Goal: Transaction & Acquisition: Purchase product/service

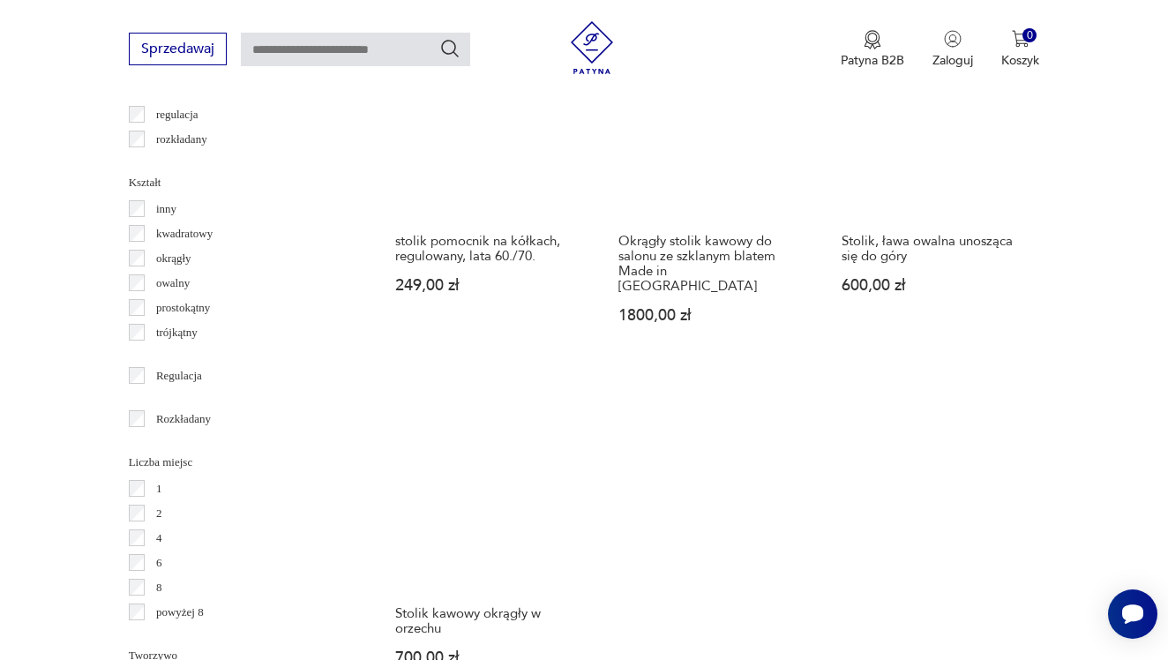
scroll to position [2324, 0]
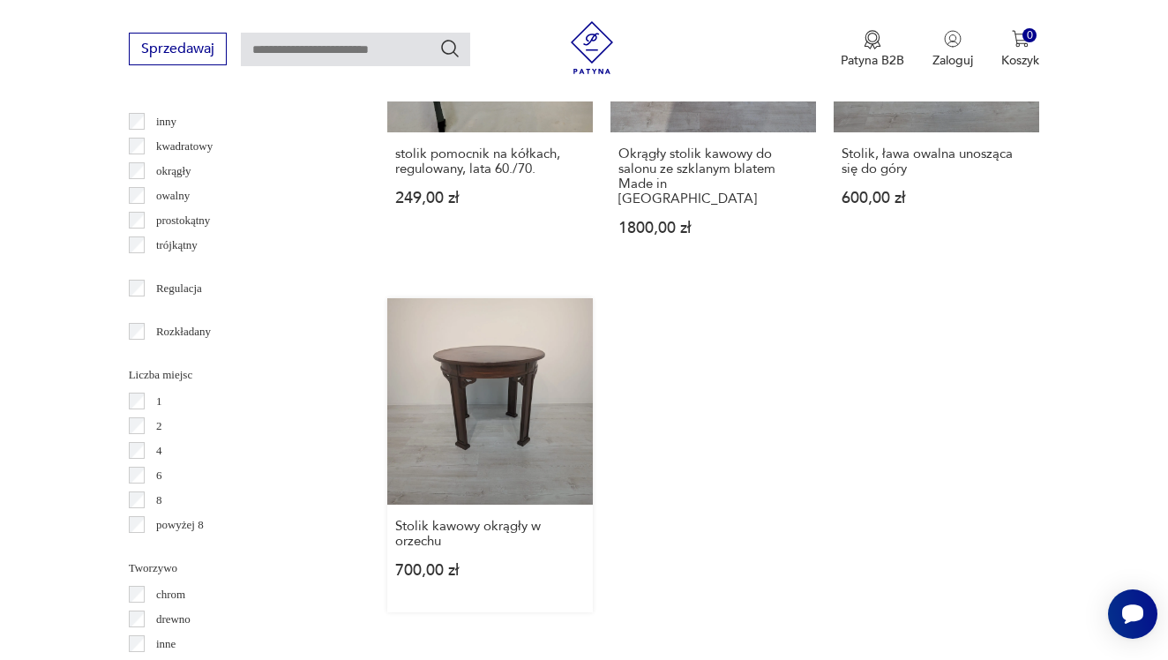
click at [449, 408] on link "Stolik kawowy okrągły w orzechu 700,00 zł" at bounding box center [490, 454] width 206 height 313
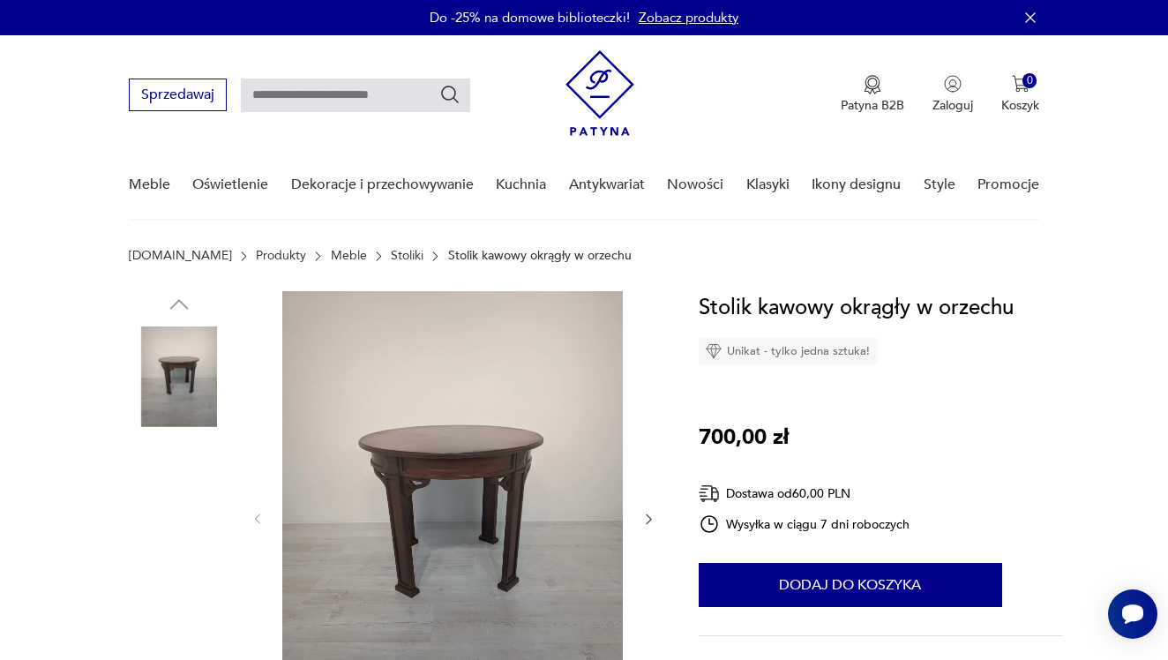
click at [447, 494] on img at bounding box center [452, 517] width 341 height 453
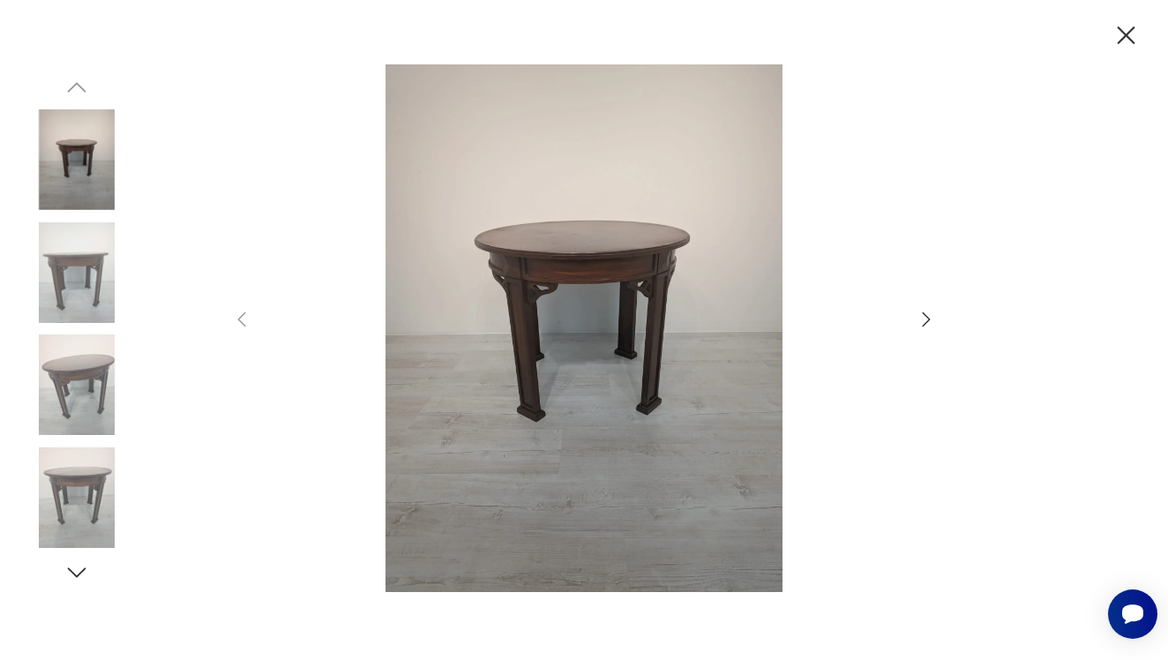
click at [927, 326] on icon "button" at bounding box center [926, 319] width 21 height 21
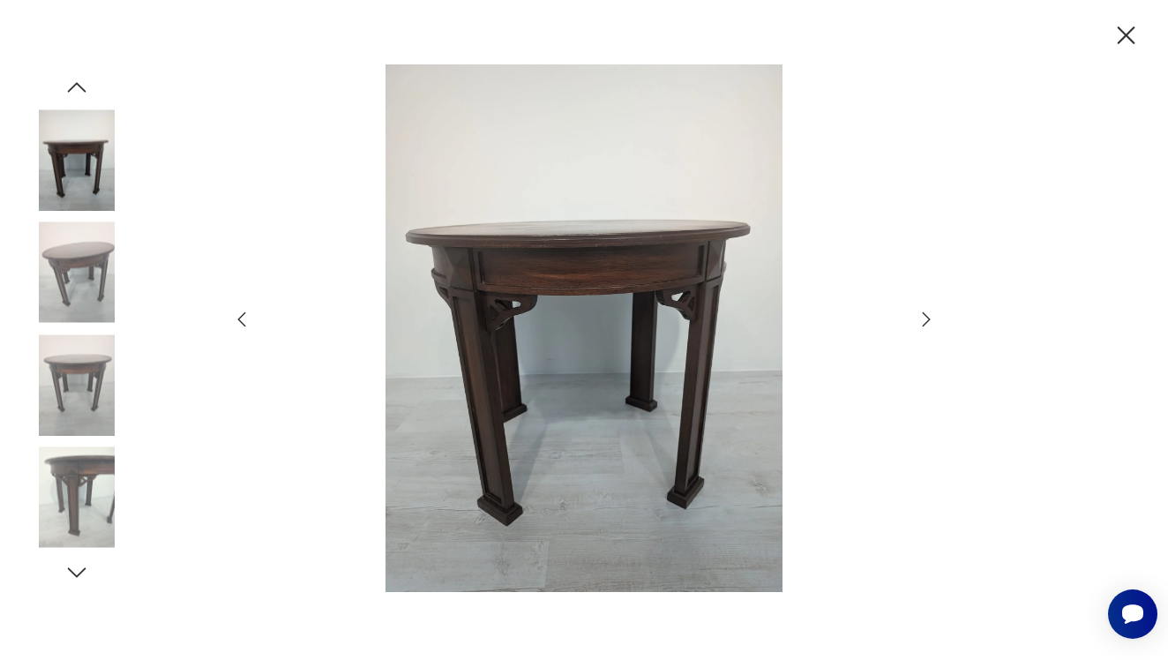
click at [927, 326] on icon "button" at bounding box center [926, 319] width 21 height 21
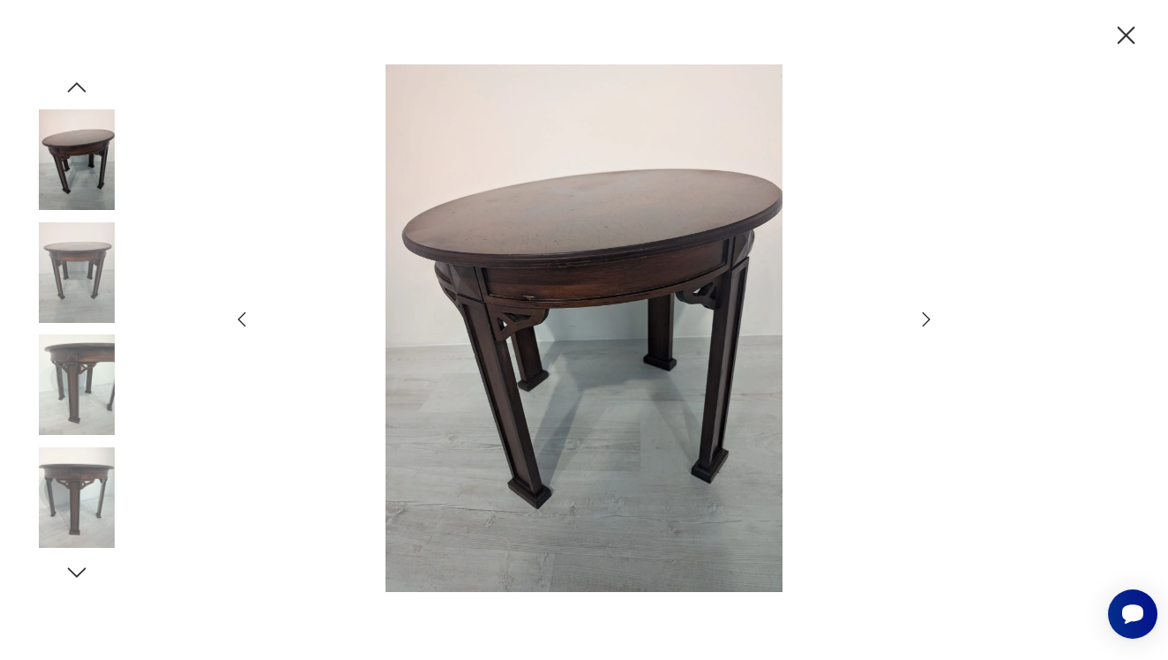
click at [710, 300] on img at bounding box center [584, 328] width 628 height 528
click at [95, 492] on img at bounding box center [76, 497] width 101 height 101
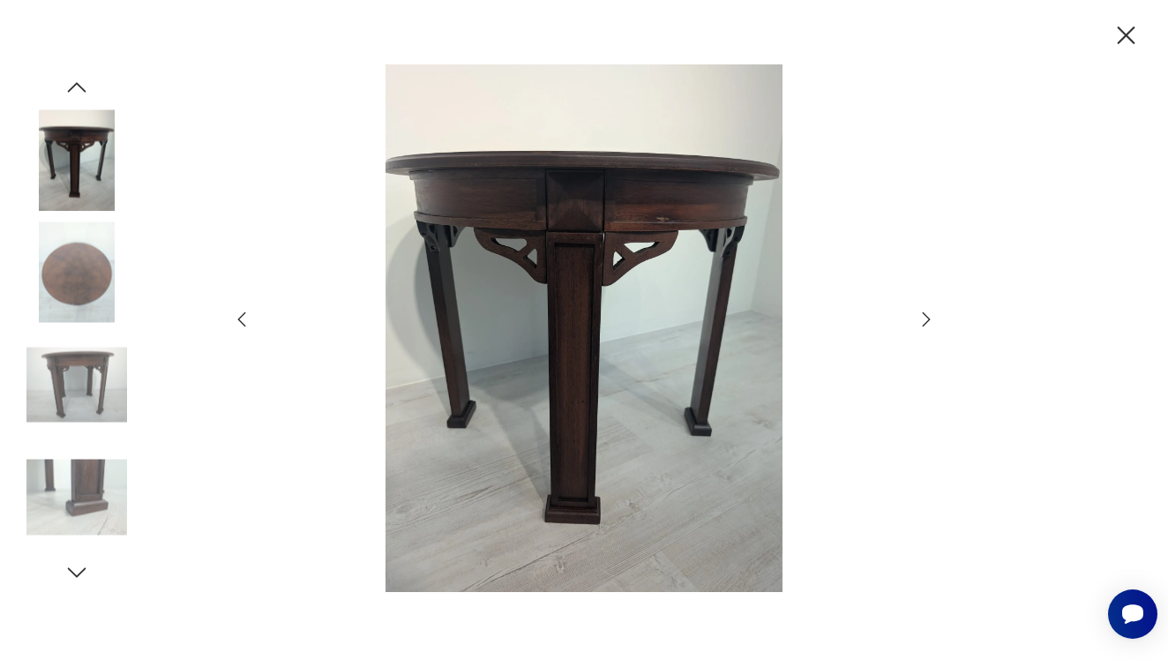
click at [927, 321] on icon "button" at bounding box center [926, 319] width 21 height 21
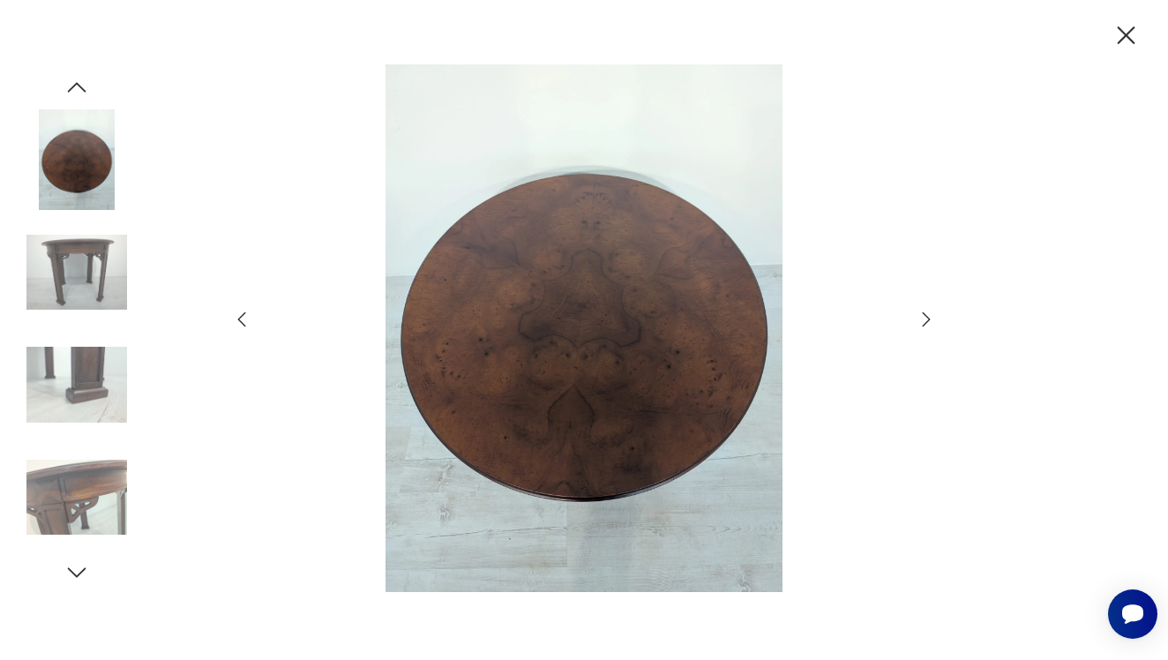
click at [1124, 42] on icon "button" at bounding box center [1126, 35] width 31 height 31
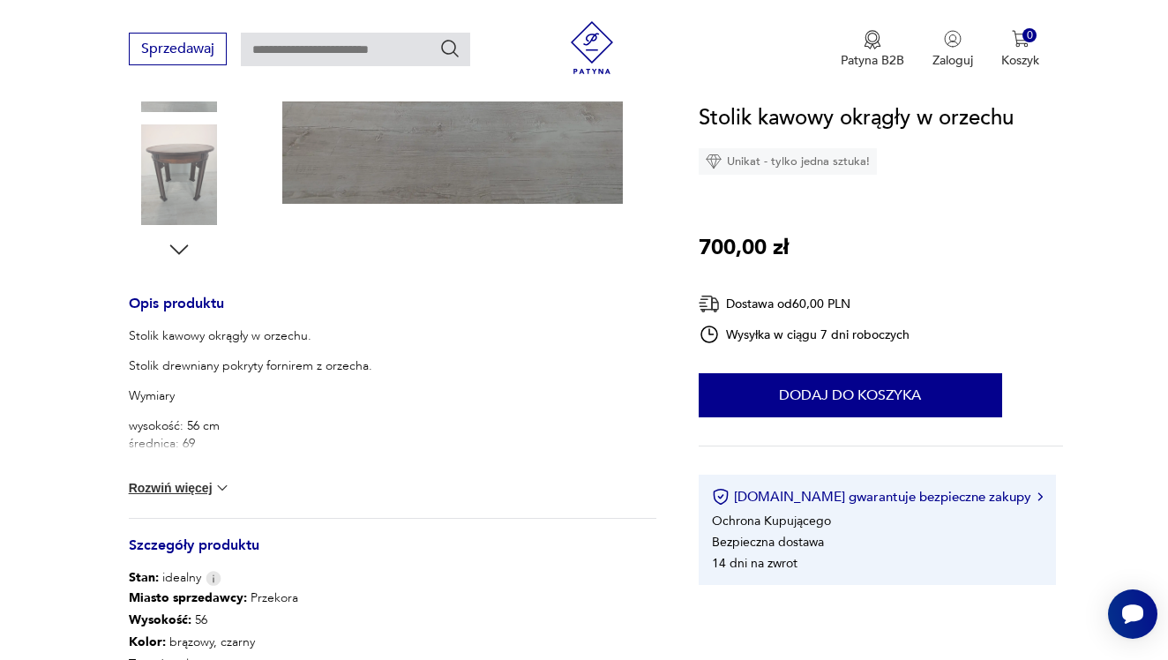
scroll to position [547, 0]
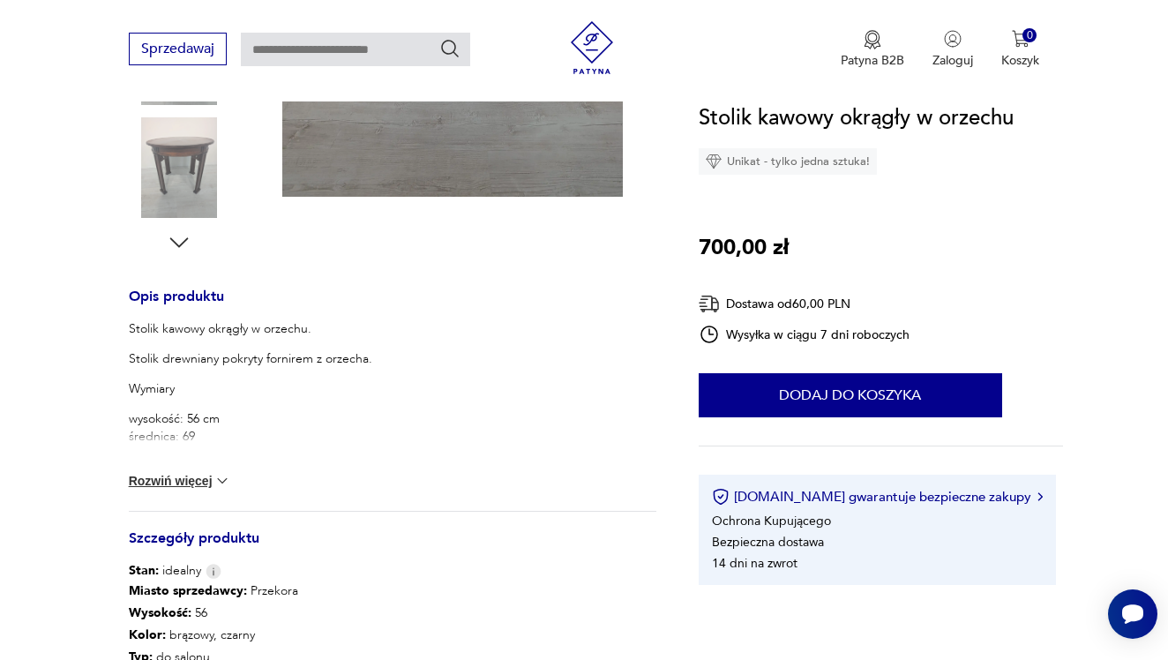
click at [228, 477] on img at bounding box center [223, 481] width 18 height 18
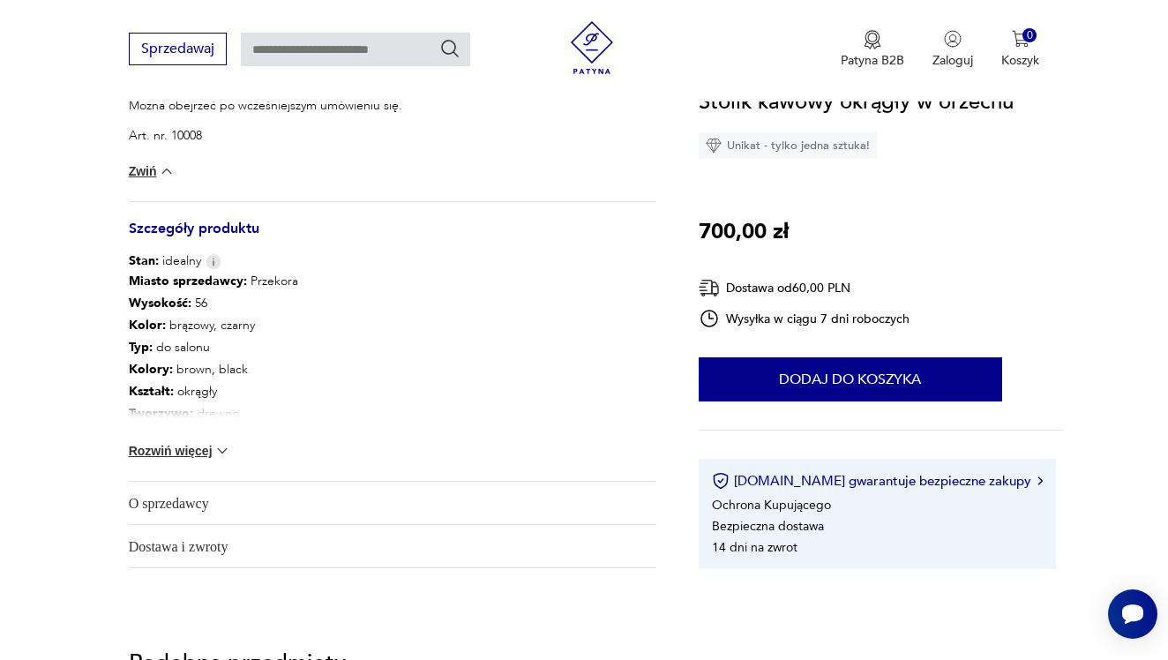
scroll to position [995, 0]
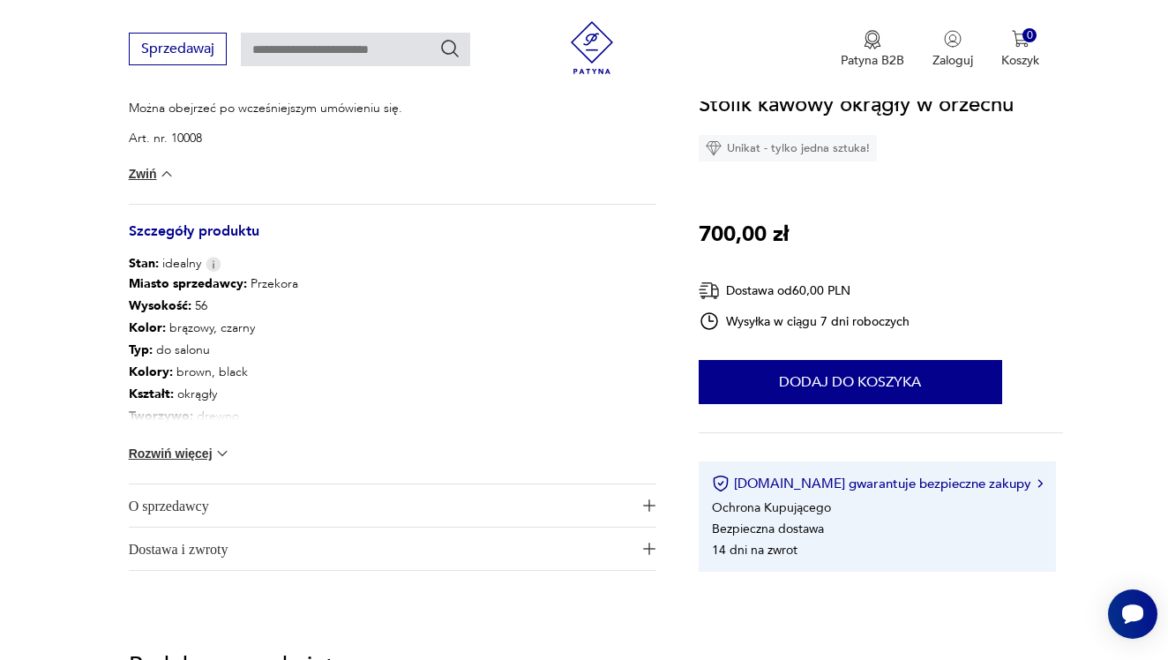
click at [582, 552] on span "Dostawa i zwroty" at bounding box center [381, 549] width 504 height 42
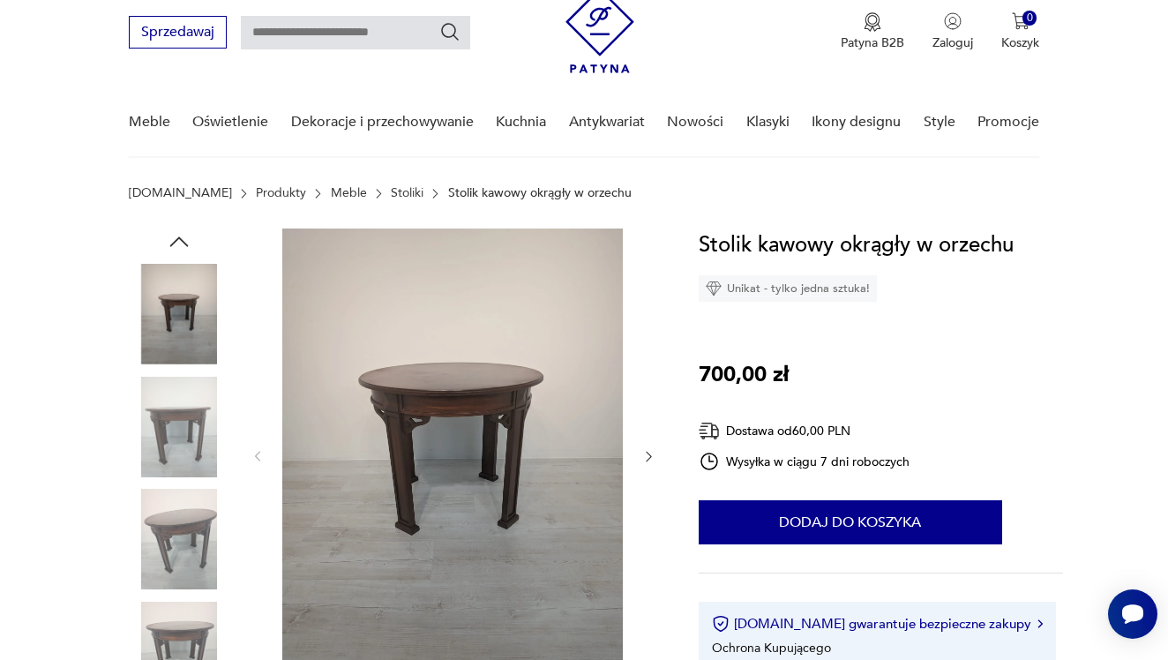
scroll to position [29, 0]
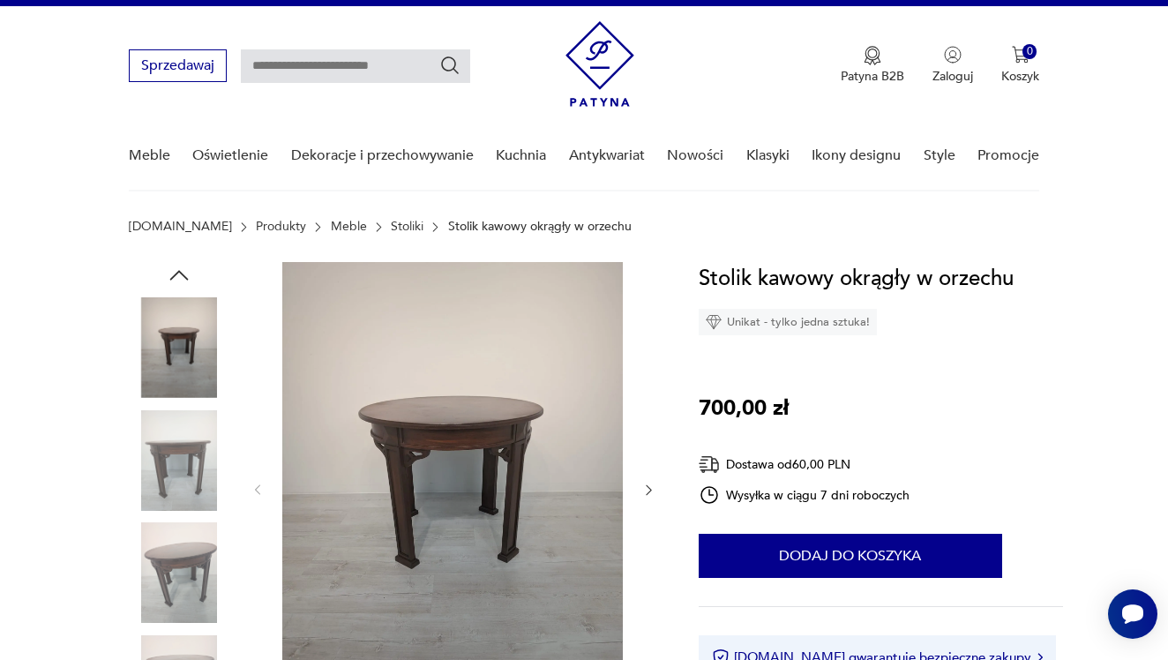
click at [168, 463] on img at bounding box center [179, 460] width 101 height 101
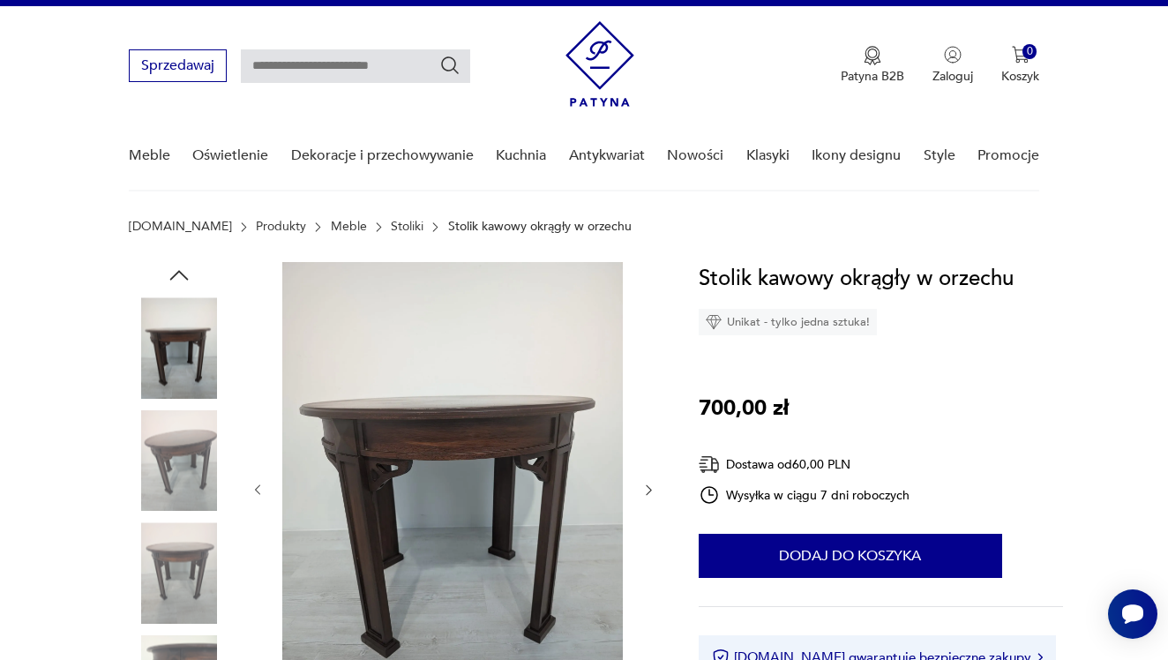
click at [153, 571] on img at bounding box center [179, 572] width 101 height 101
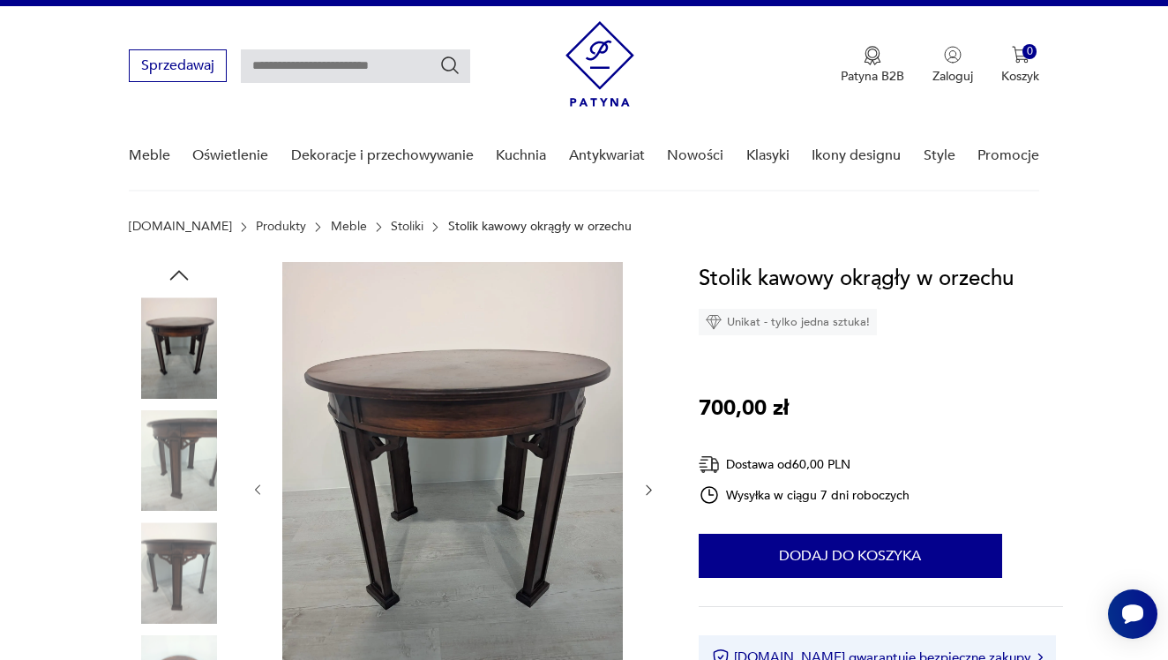
click at [502, 423] on img at bounding box center [452, 488] width 341 height 453
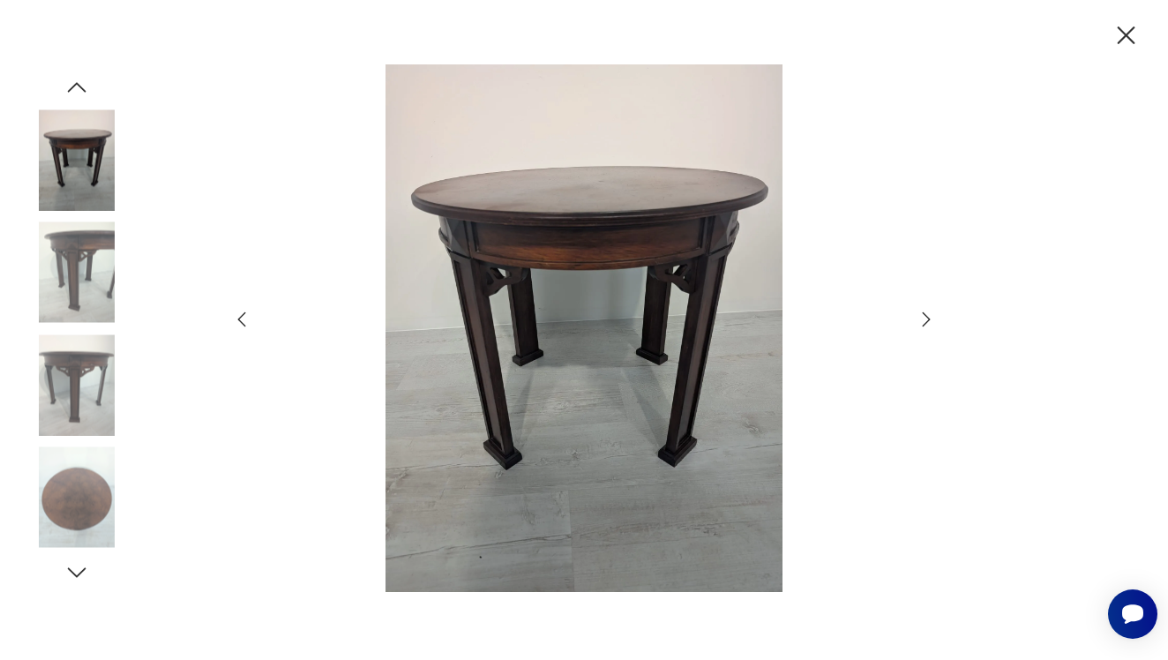
click at [924, 327] on icon "button" at bounding box center [926, 319] width 21 height 21
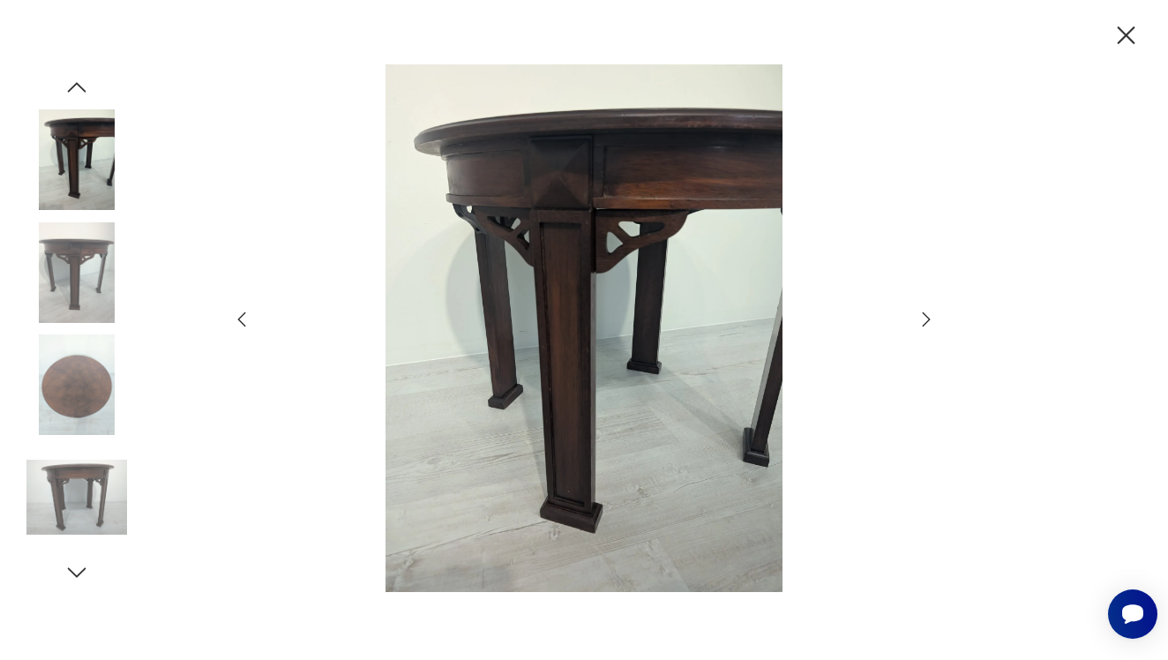
click at [1130, 33] on icon "button" at bounding box center [1127, 35] width 18 height 18
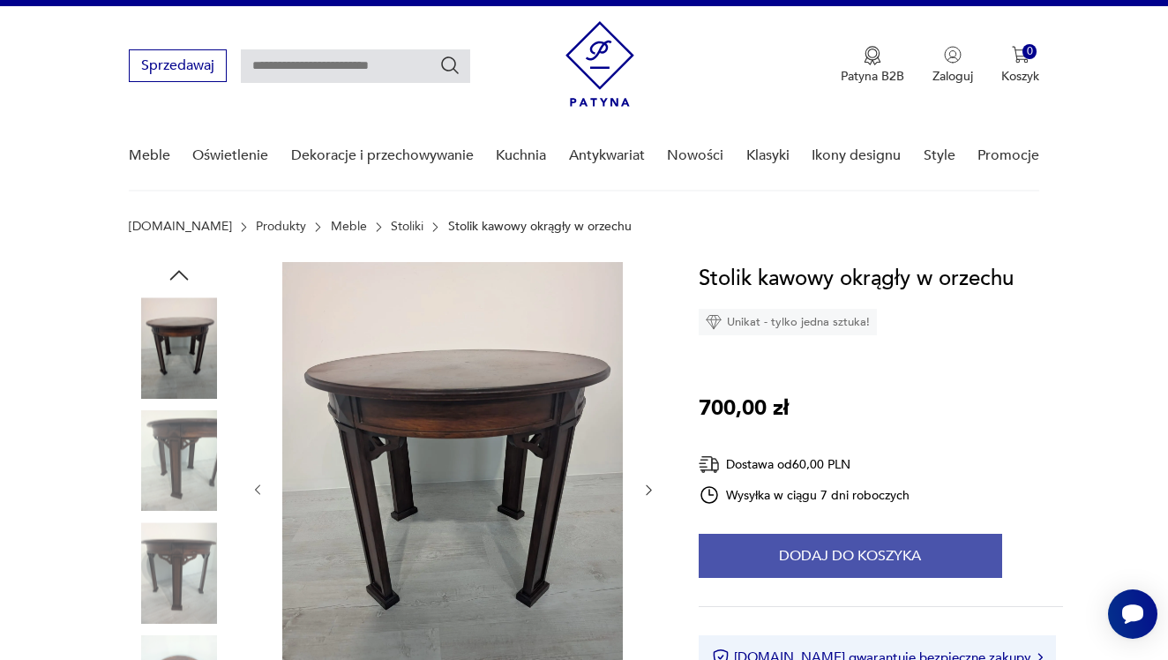
click at [824, 558] on button "Dodaj do koszyka" at bounding box center [851, 556] width 304 height 44
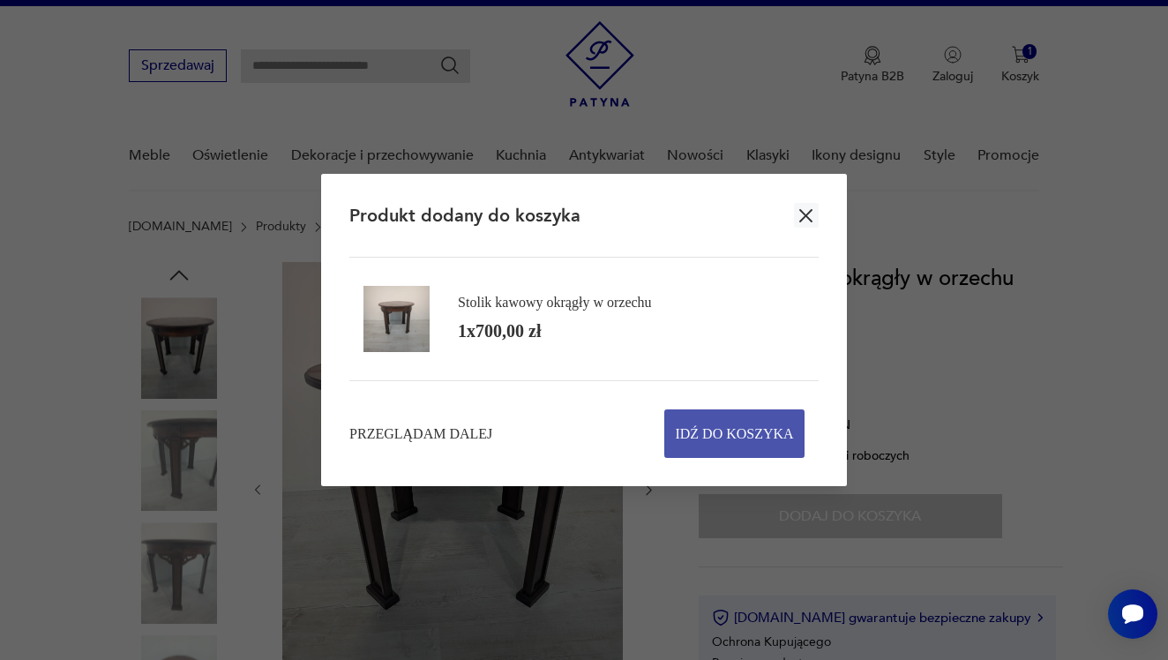
click at [756, 435] on span "Idź do koszyka" at bounding box center [734, 433] width 118 height 47
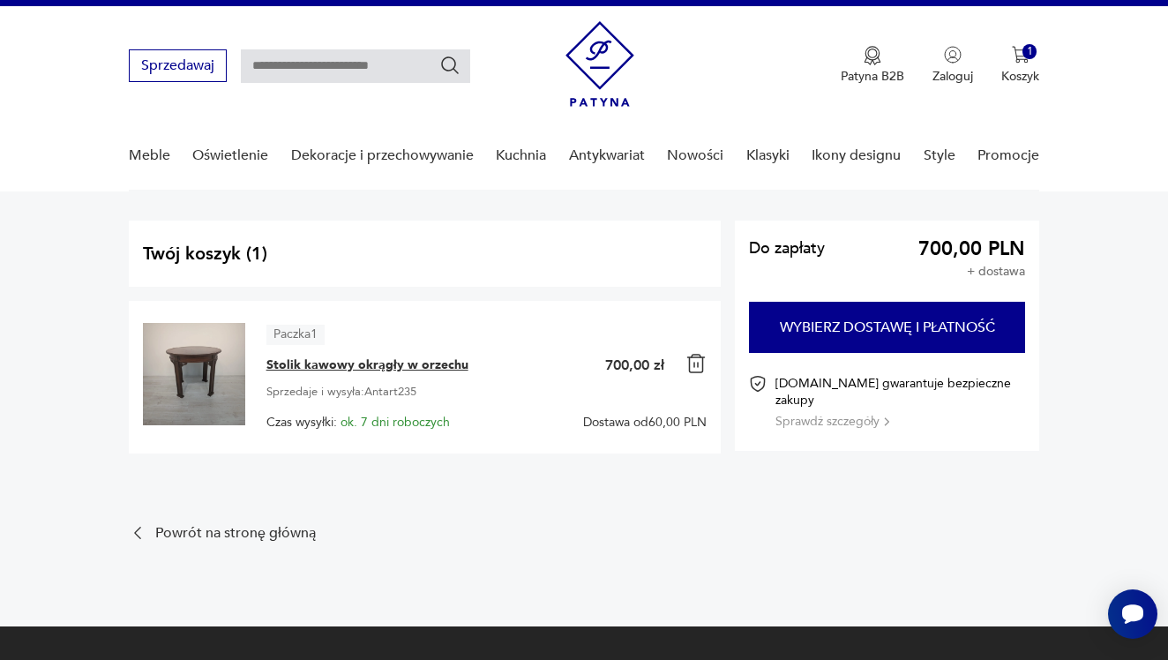
click at [430, 365] on span "Stolik kawowy okrągły w orzechu" at bounding box center [368, 366] width 202 height 18
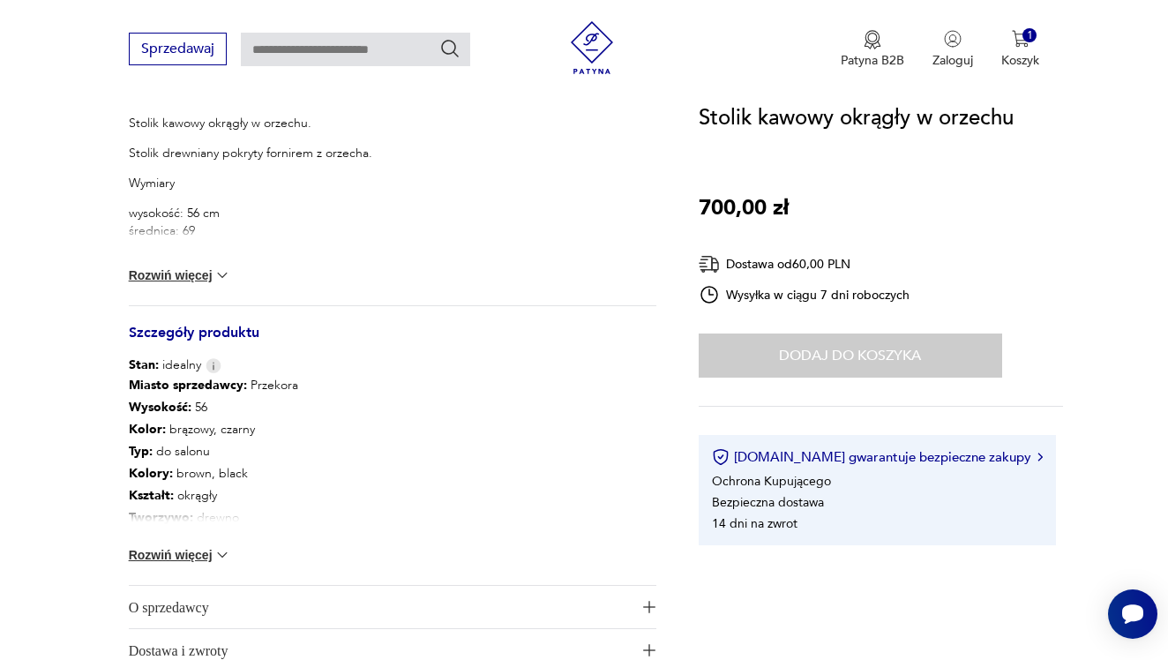
scroll to position [762, 0]
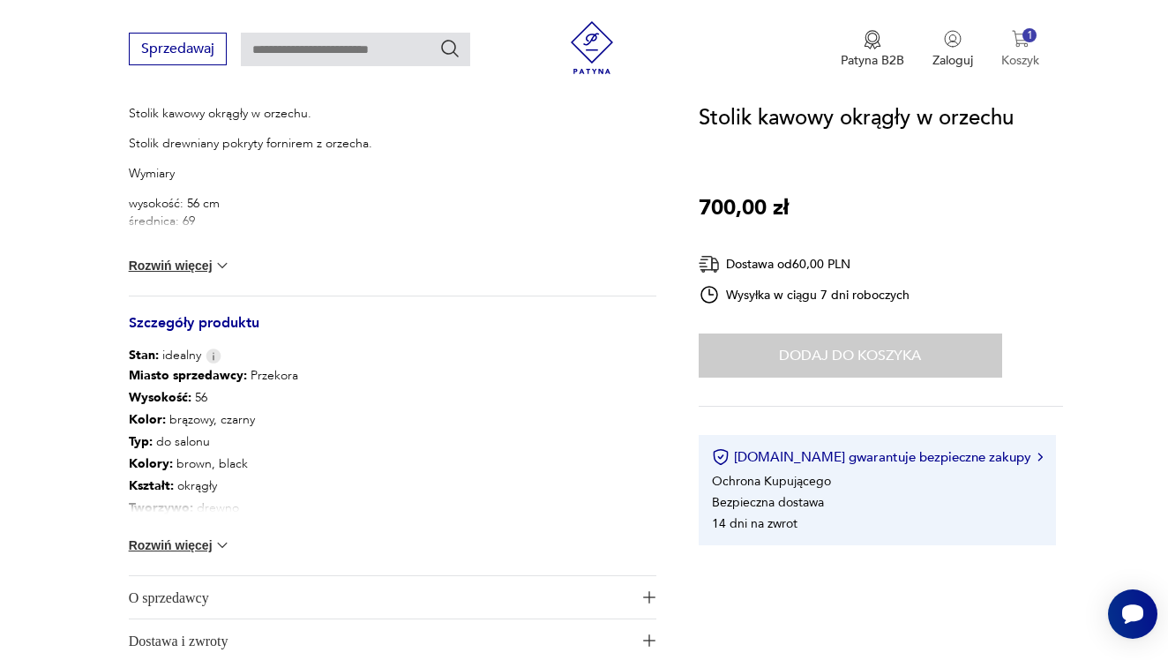
click at [1032, 37] on div "1" at bounding box center [1030, 35] width 15 height 15
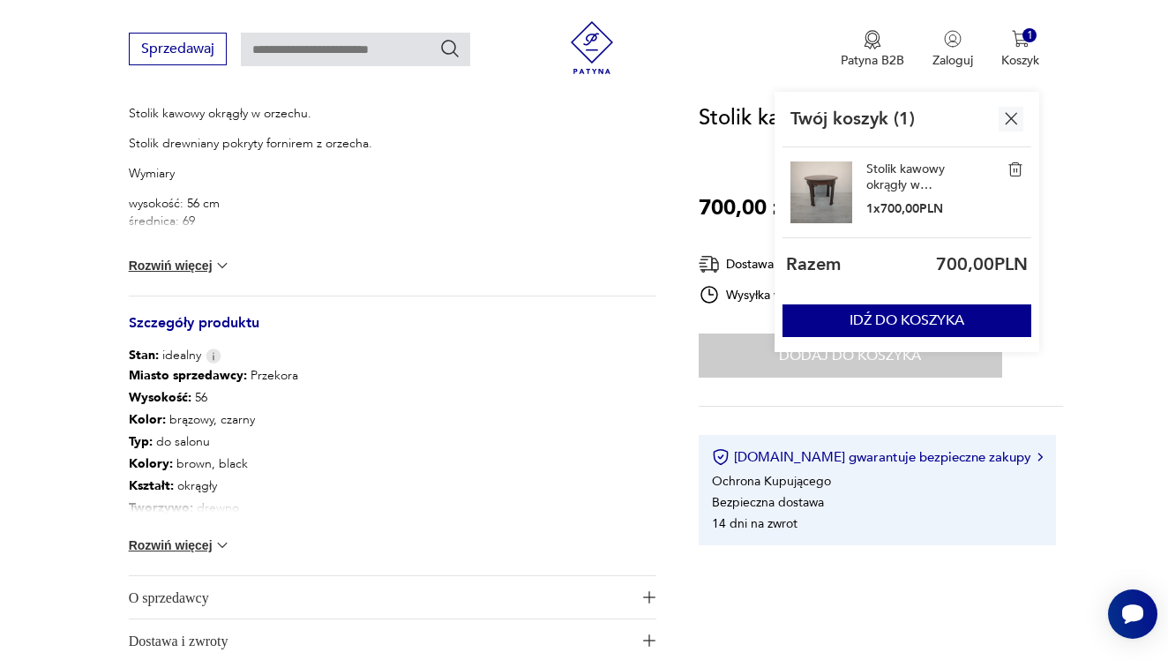
click at [1017, 165] on img at bounding box center [1016, 169] width 16 height 16
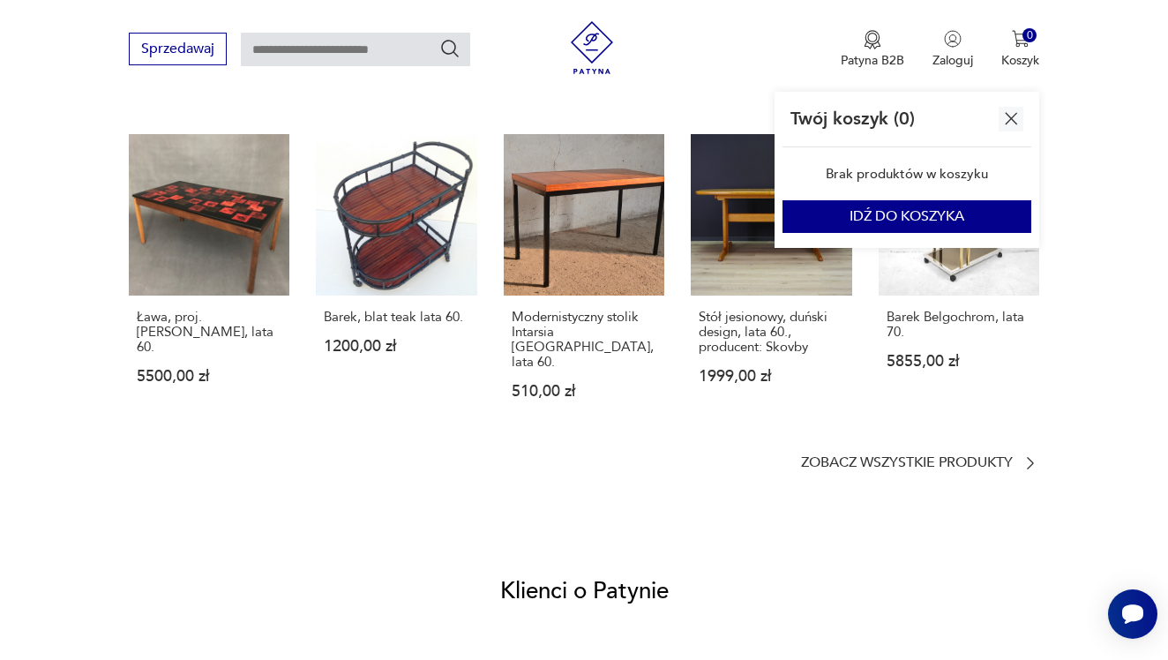
scroll to position [1438, 0]
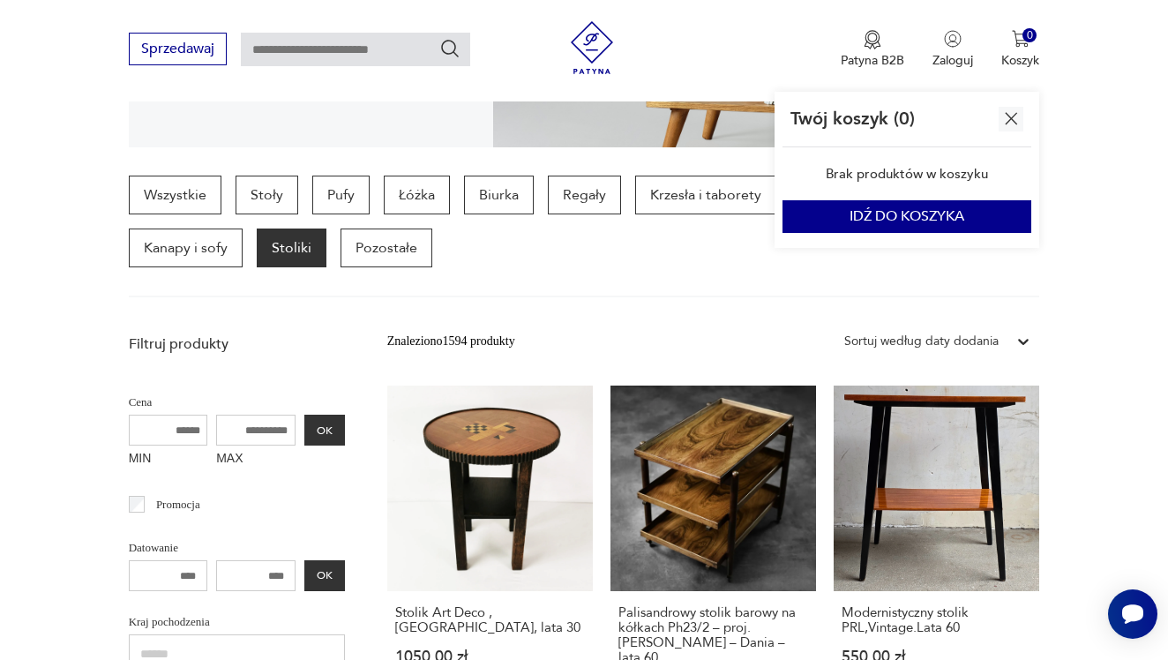
scroll to position [402, 0]
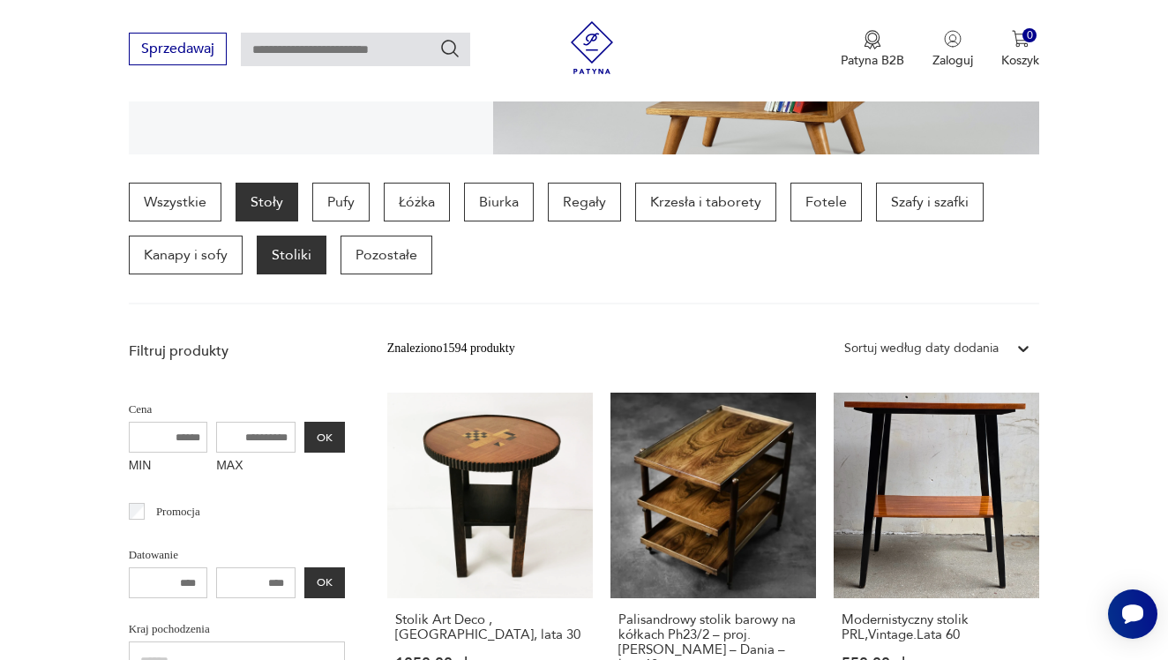
click at [275, 195] on p "Stoły" at bounding box center [267, 202] width 63 height 39
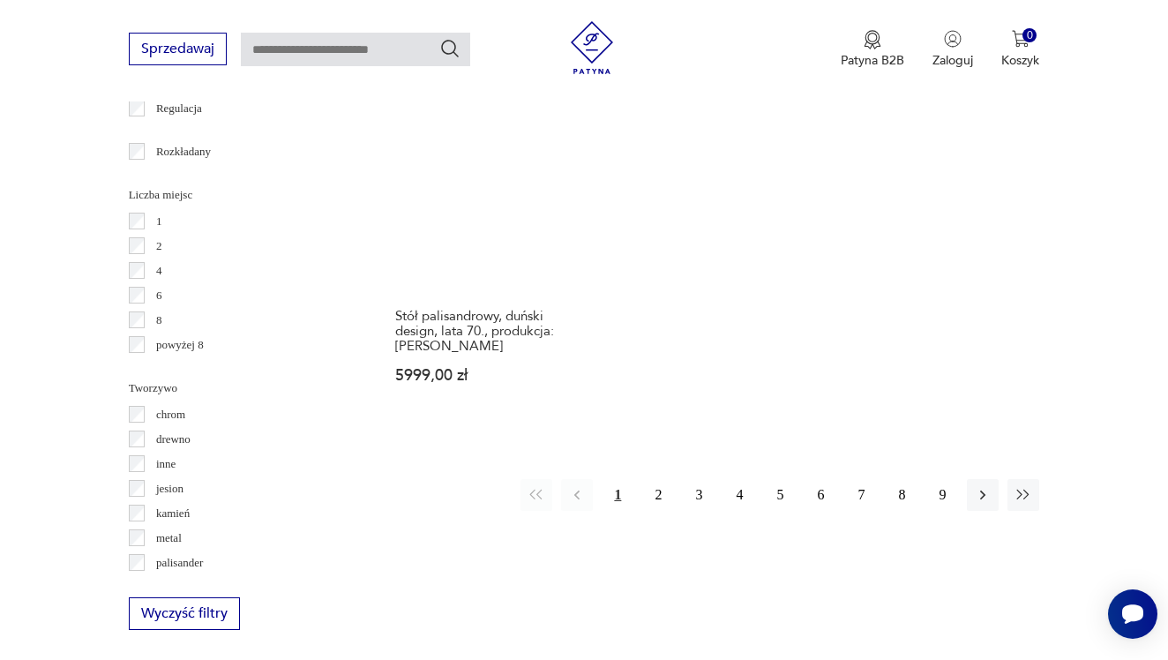
scroll to position [2516, 0]
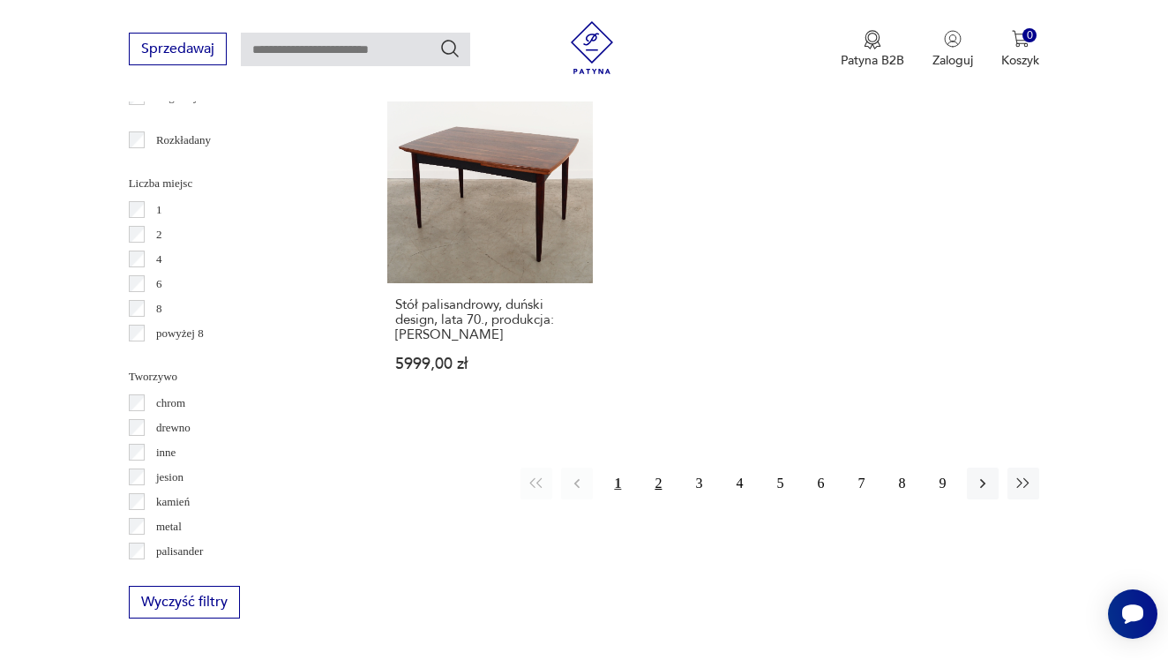
click at [659, 499] on button "2" at bounding box center [658, 484] width 32 height 32
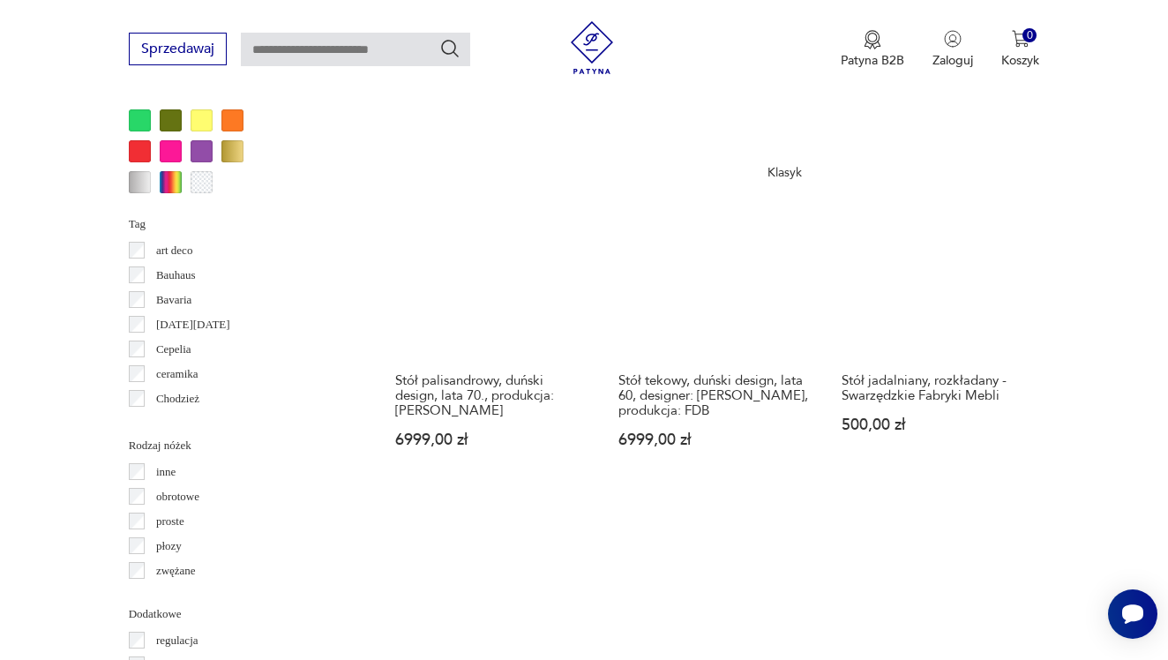
scroll to position [1718, 0]
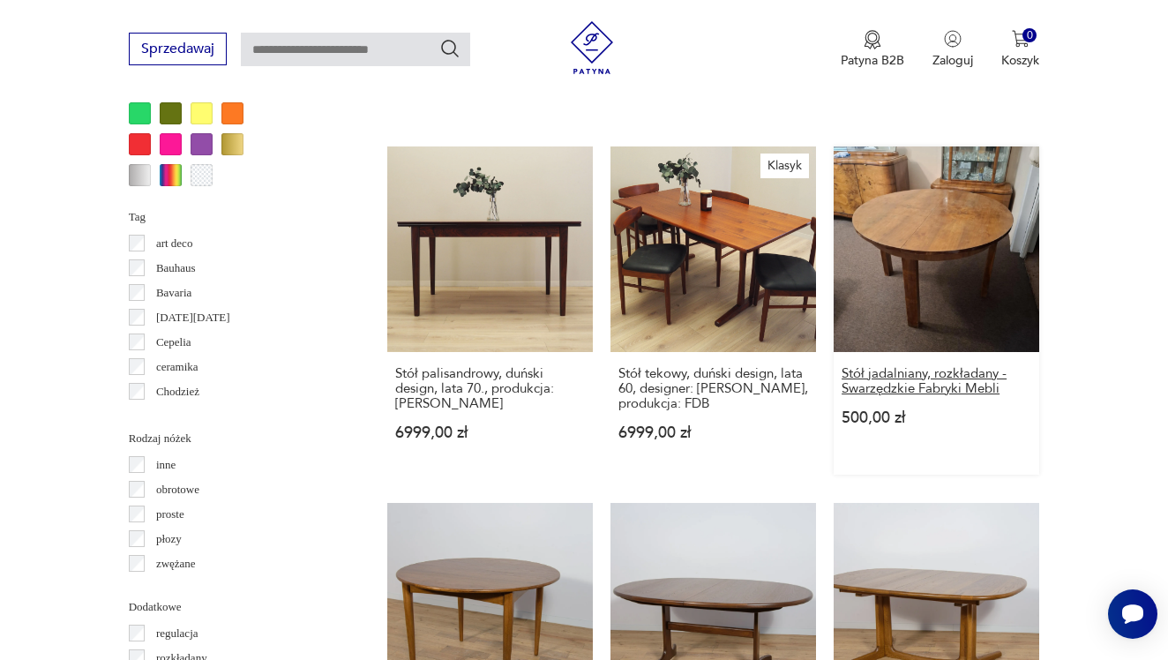
click at [956, 396] on h3 "Stół jadalniany, rozkładany - Swarzędzkie Fabryki Mebli" at bounding box center [937, 381] width 190 height 30
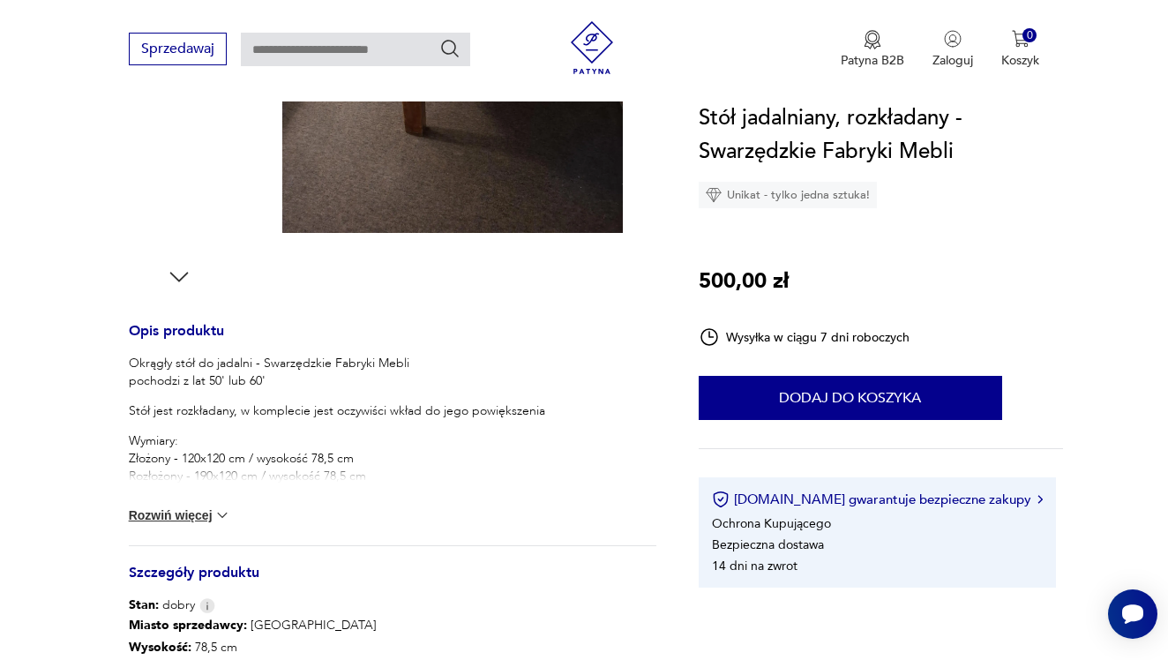
scroll to position [540, 0]
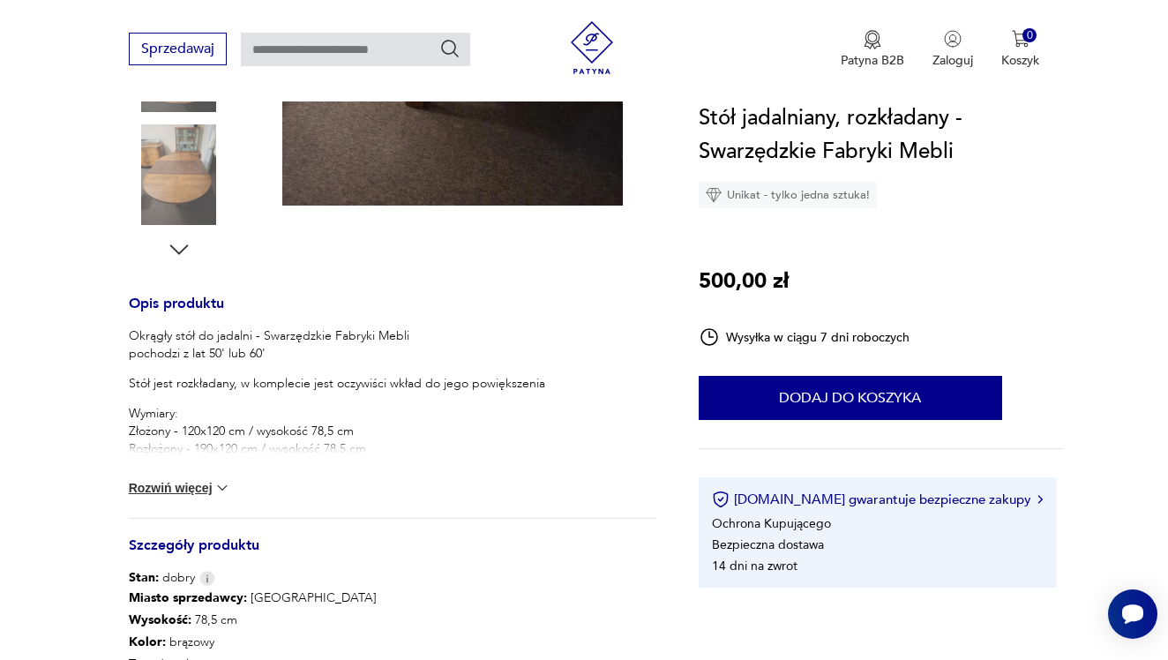
click at [210, 492] on button "Rozwiń więcej" at bounding box center [180, 488] width 102 height 18
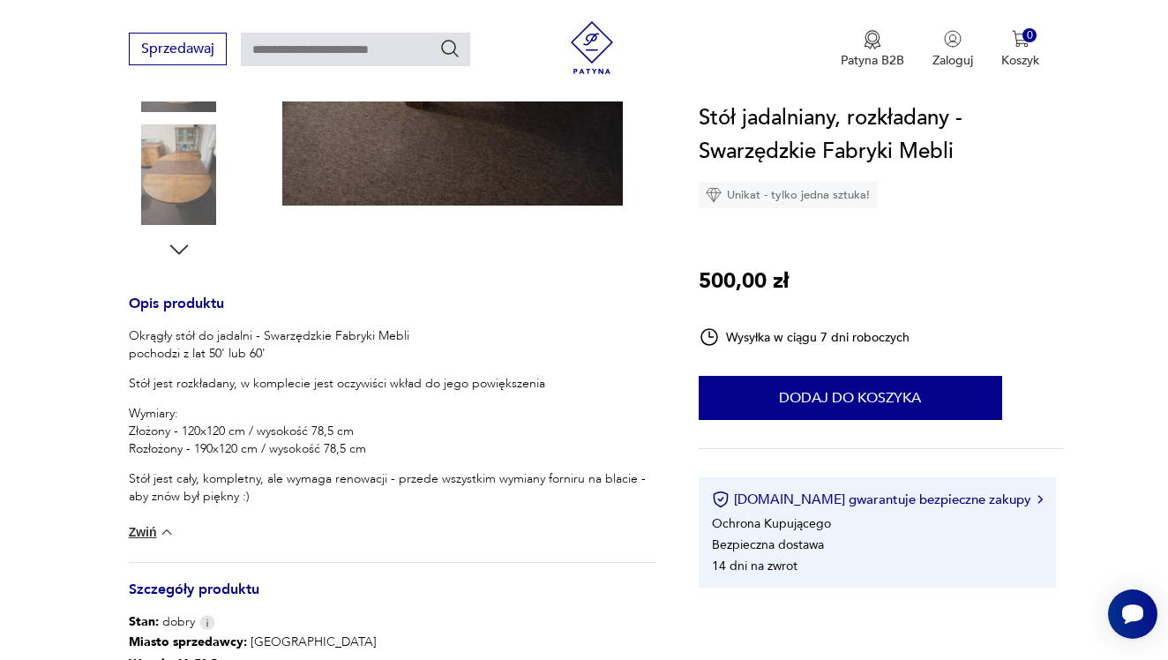
click at [182, 199] on img at bounding box center [179, 174] width 101 height 101
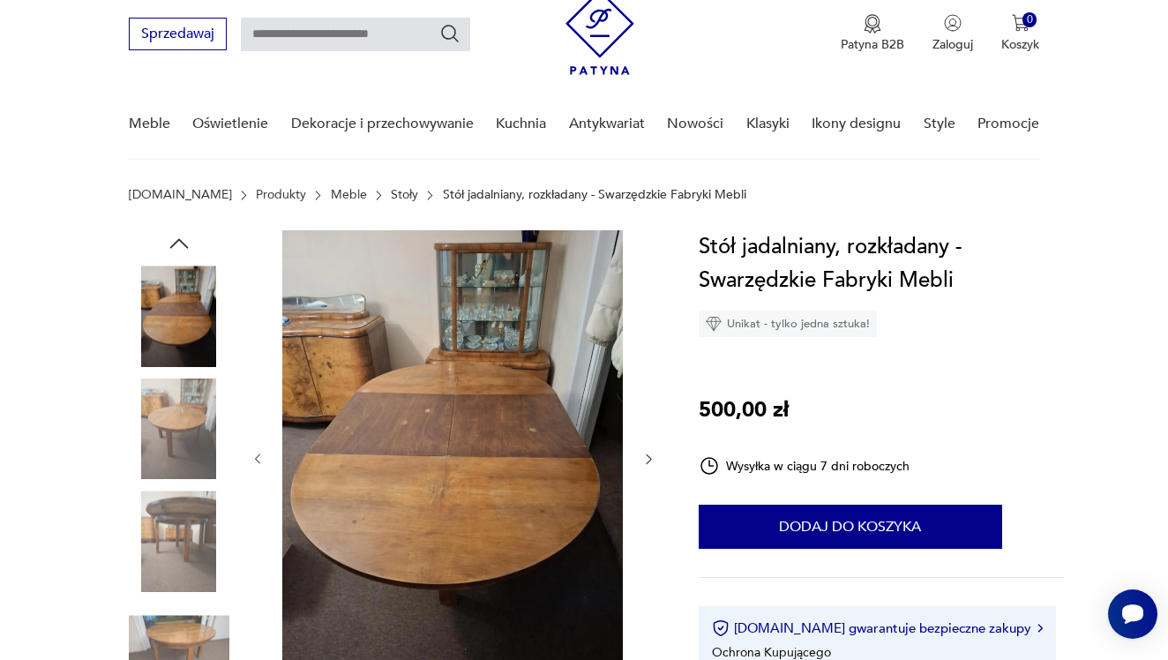
scroll to position [35, 0]
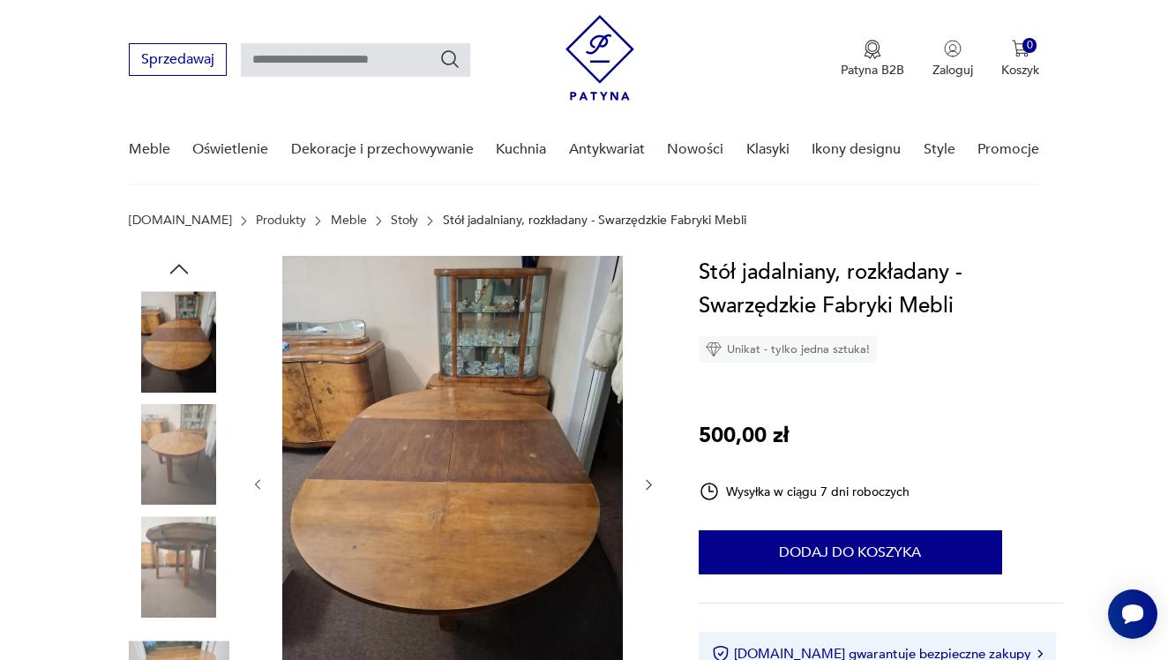
click at [184, 441] on img at bounding box center [179, 454] width 101 height 101
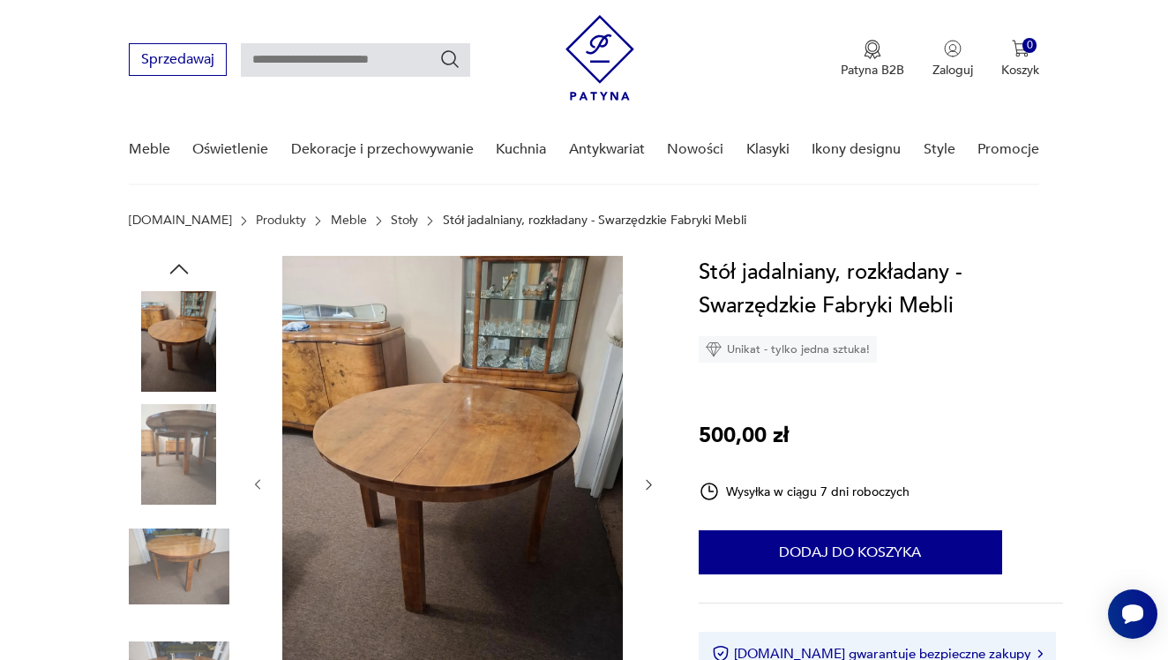
click at [168, 570] on img at bounding box center [179, 566] width 101 height 101
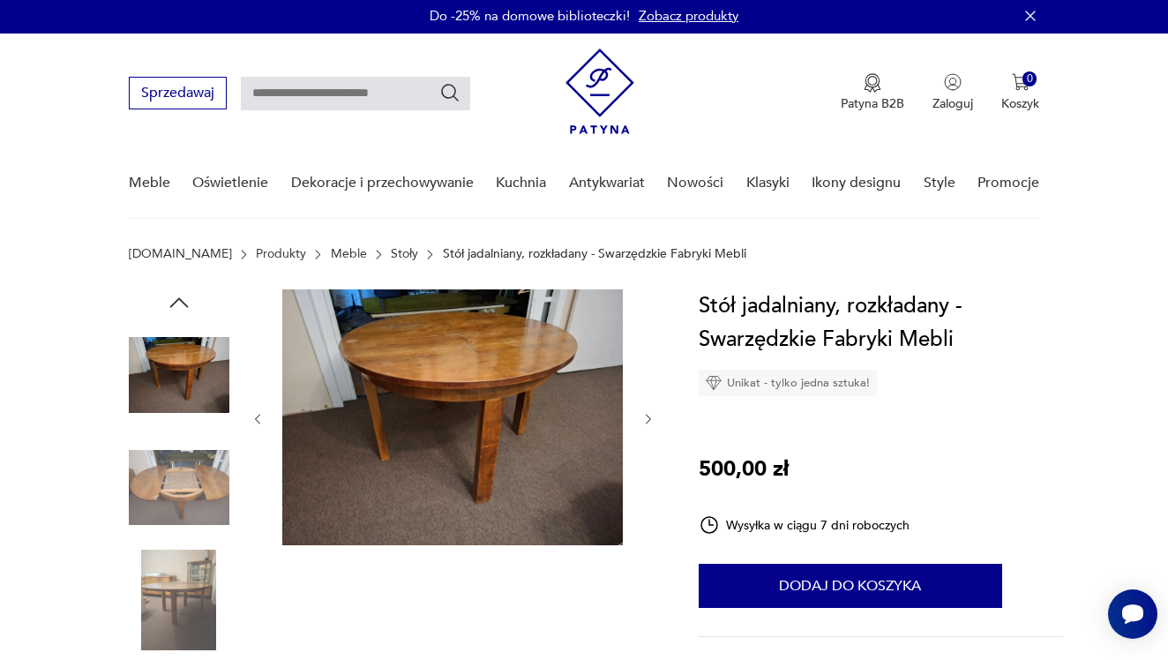
scroll to position [0, 0]
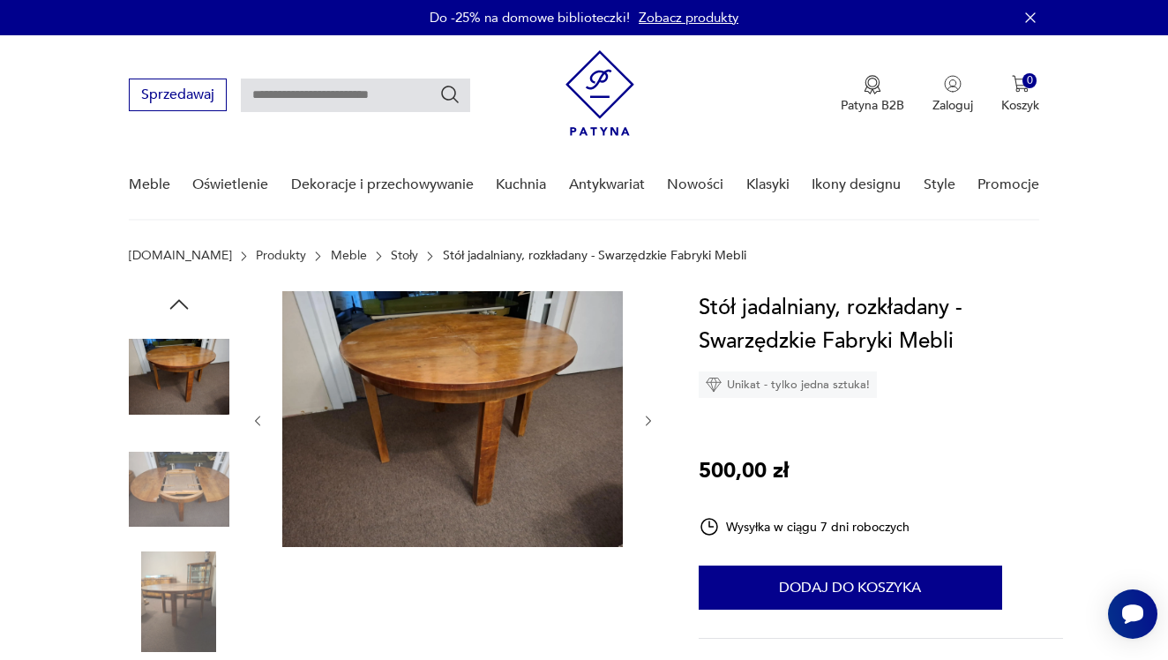
click at [193, 645] on img at bounding box center [179, 602] width 101 height 101
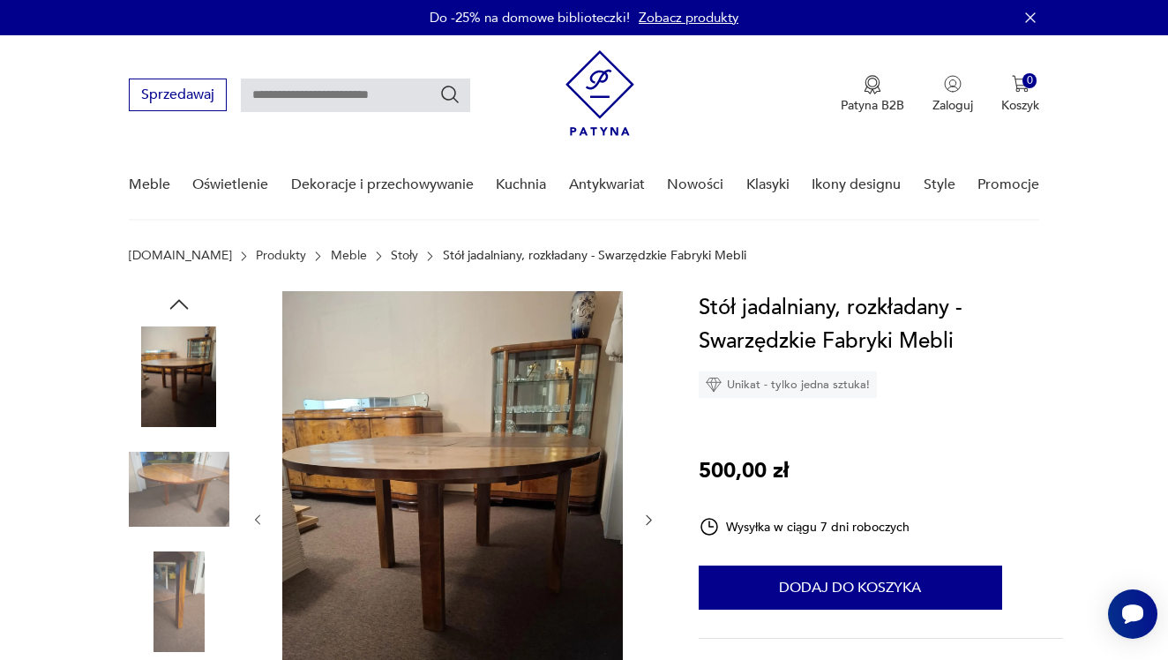
click at [187, 605] on img at bounding box center [179, 602] width 101 height 101
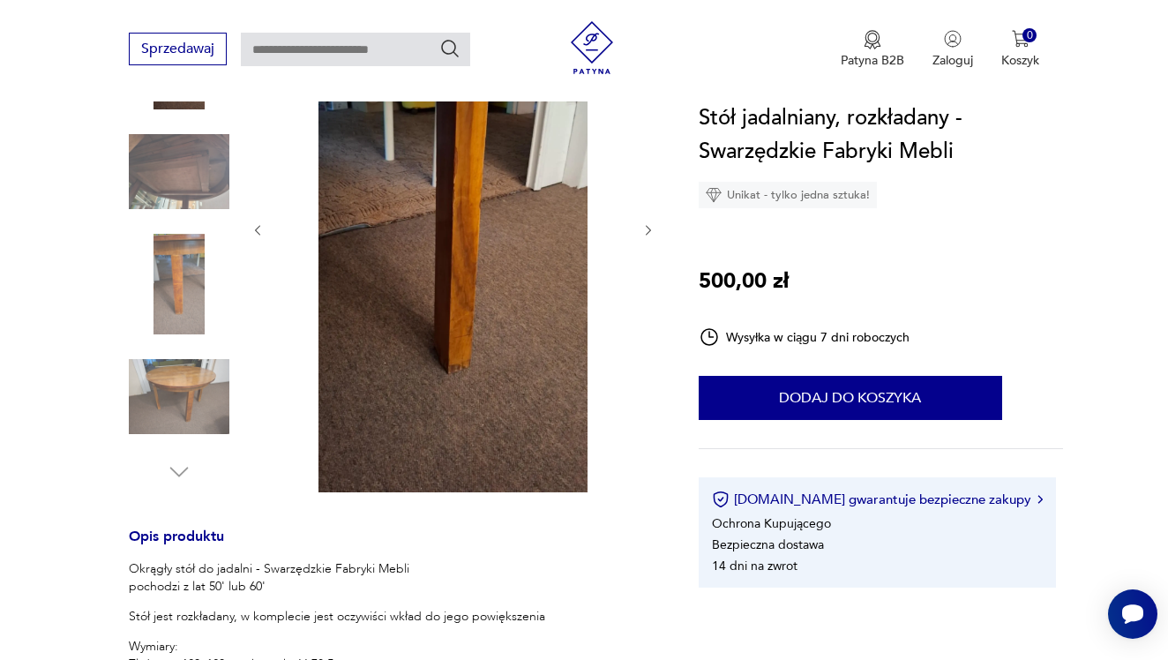
scroll to position [347, 0]
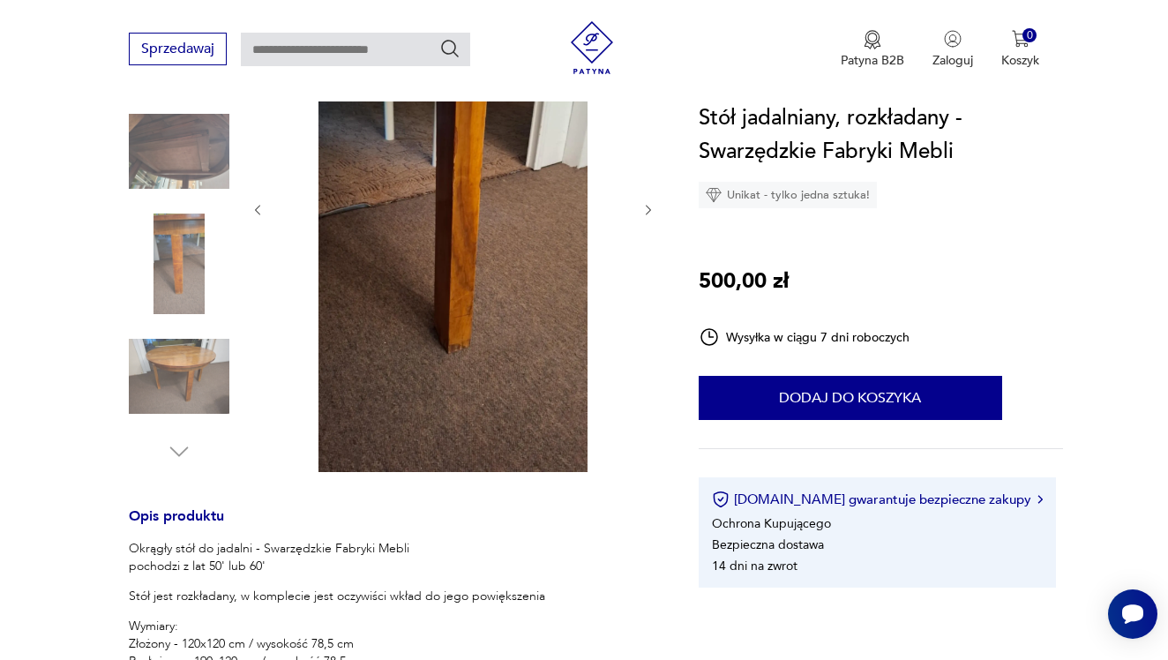
click at [191, 385] on img at bounding box center [179, 377] width 101 height 101
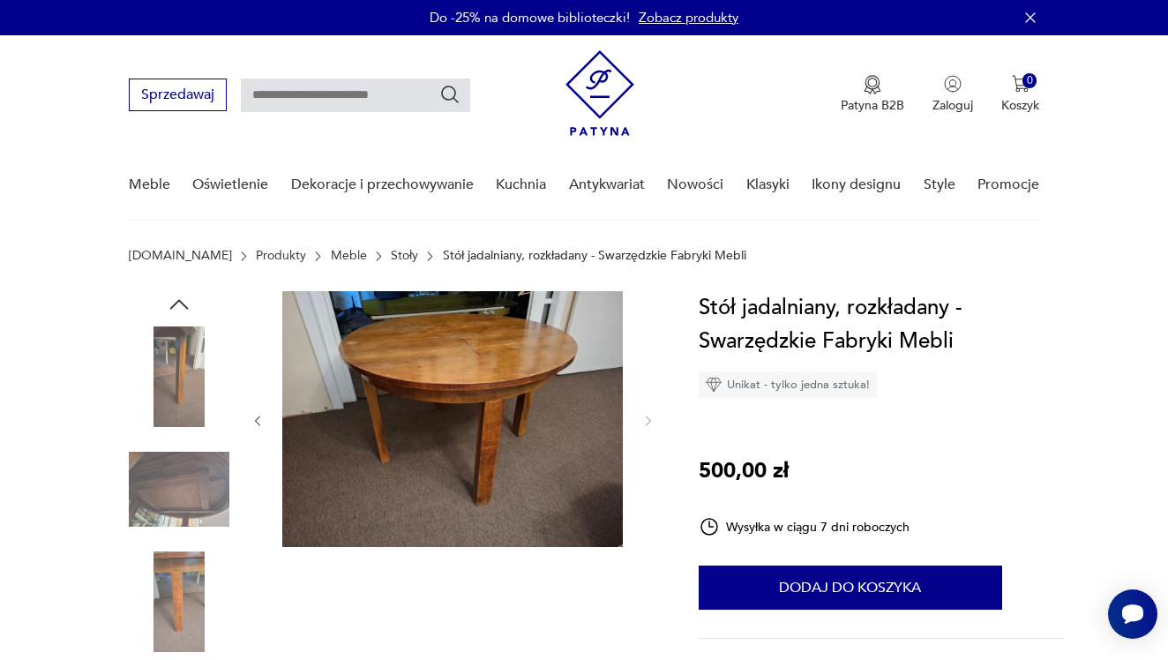
scroll to position [0, 0]
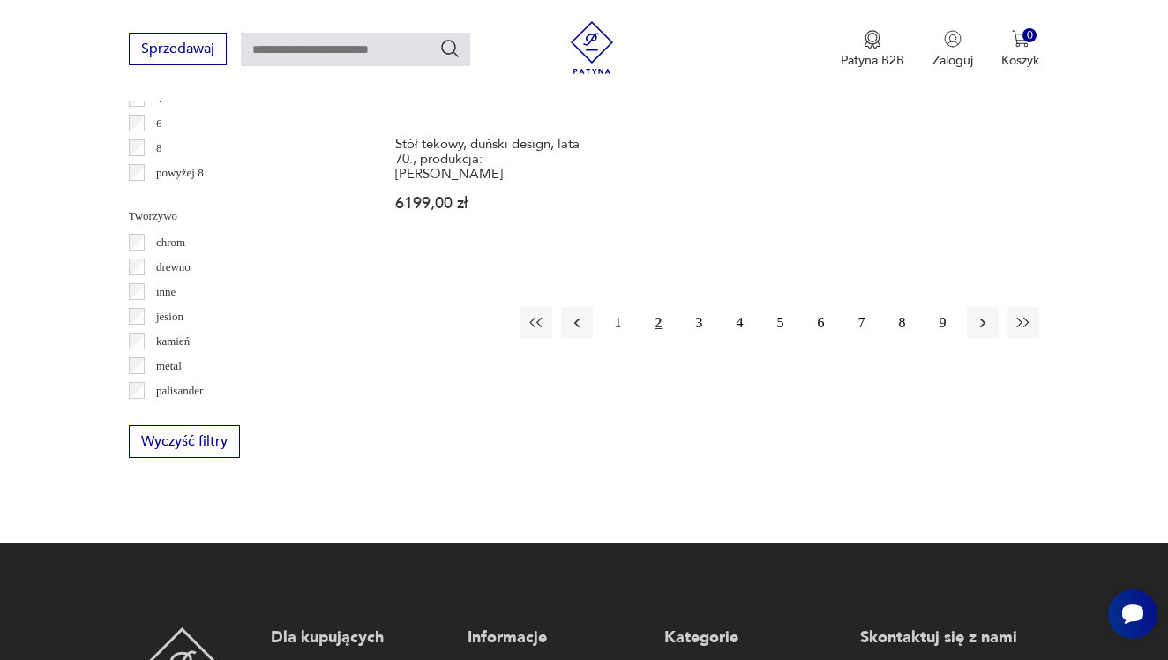
scroll to position [2679, 0]
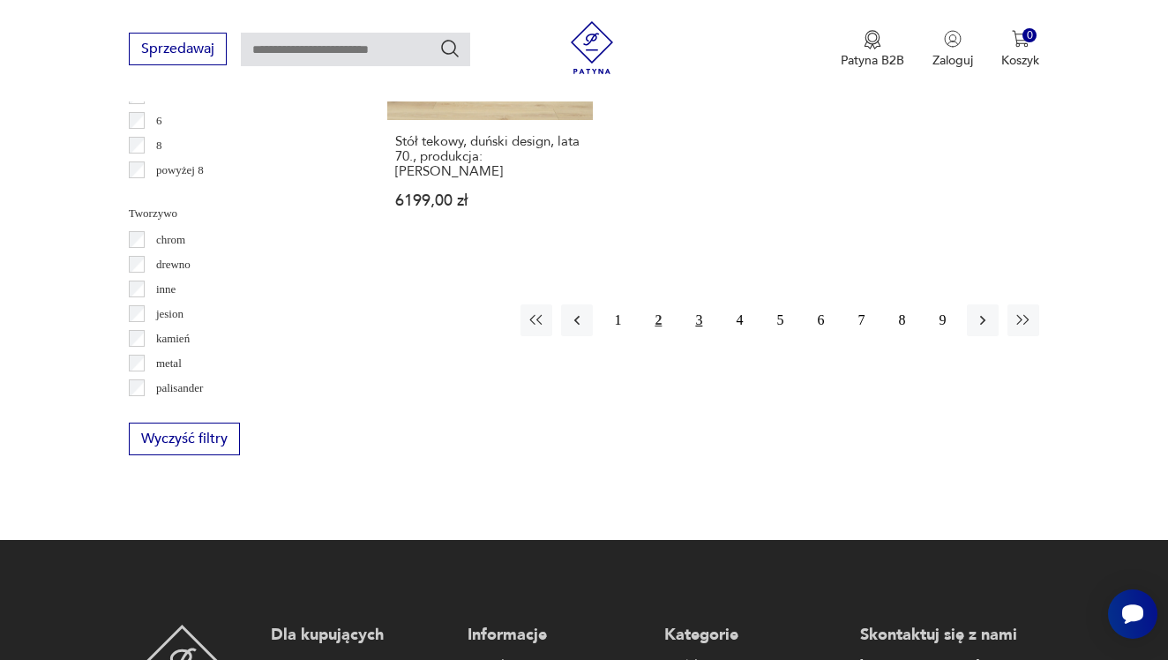
click at [701, 336] on button "3" at bounding box center [699, 320] width 32 height 32
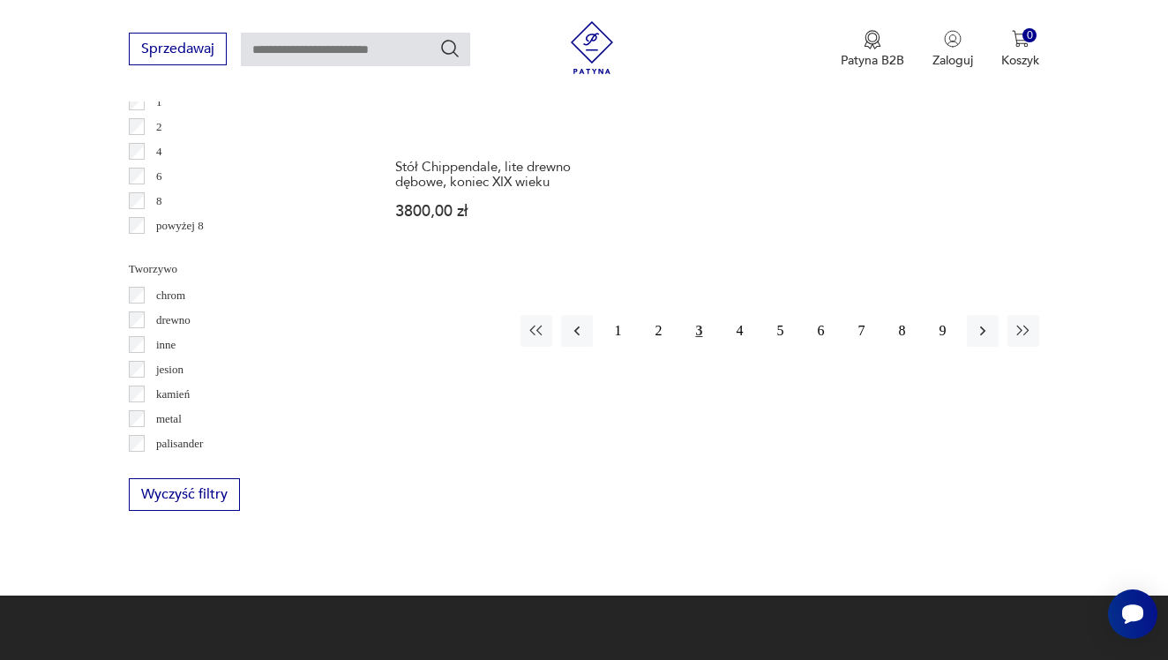
scroll to position [2742, 0]
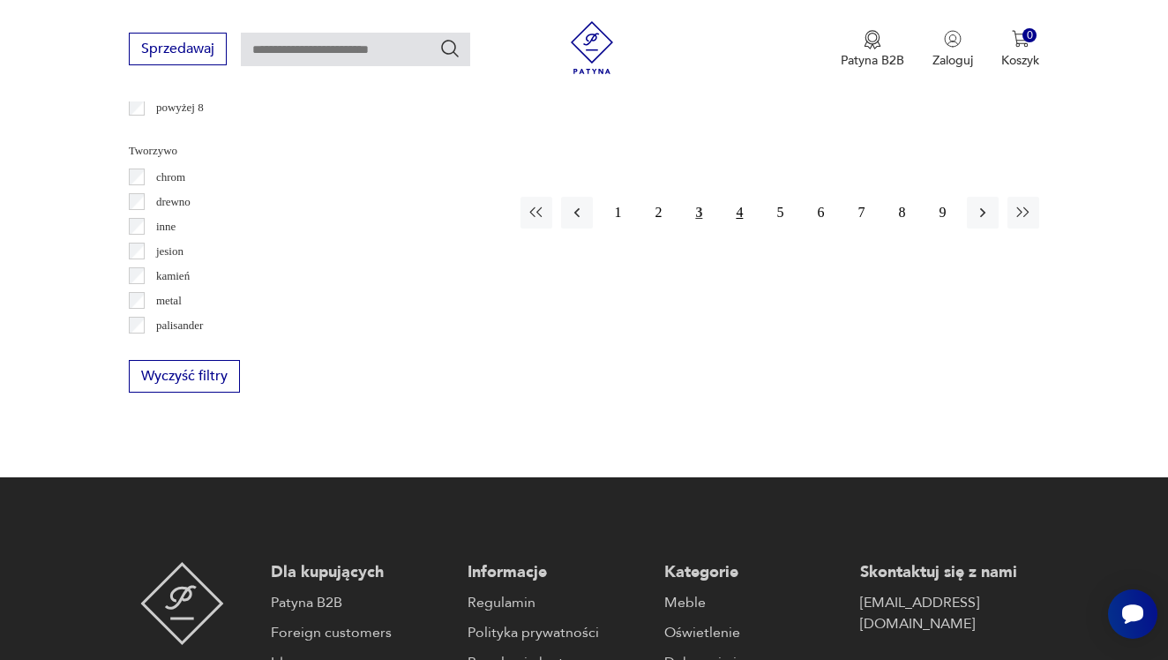
click at [740, 229] on button "4" at bounding box center [740, 213] width 32 height 32
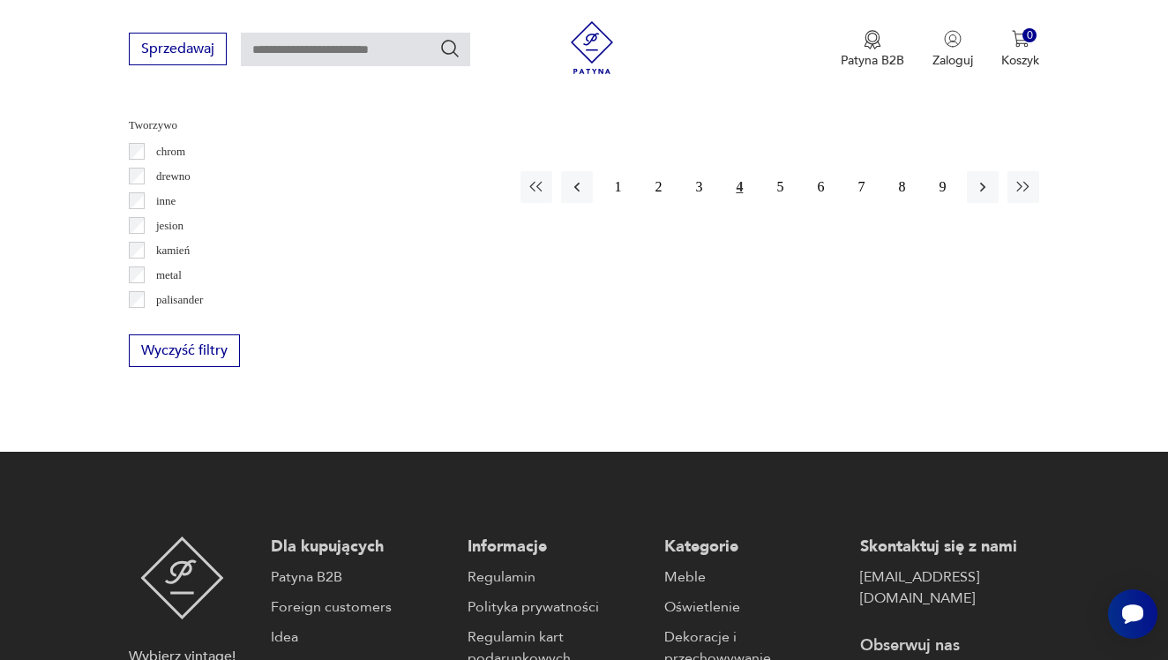
scroll to position [2772, 0]
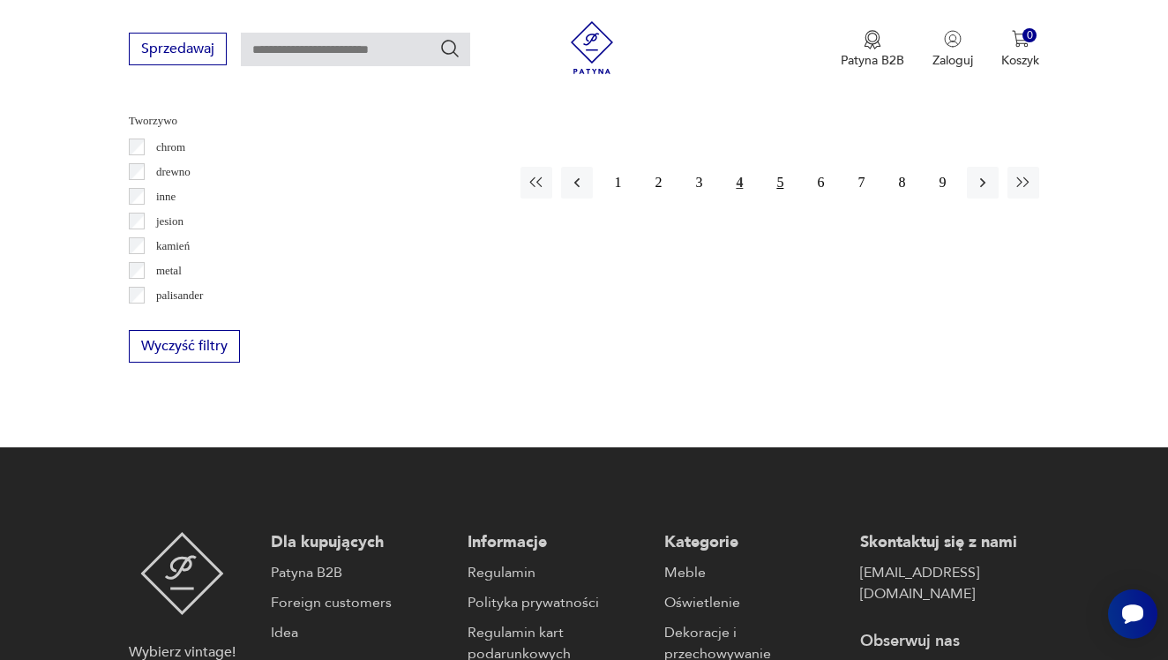
click at [775, 199] on button "5" at bounding box center [780, 183] width 32 height 32
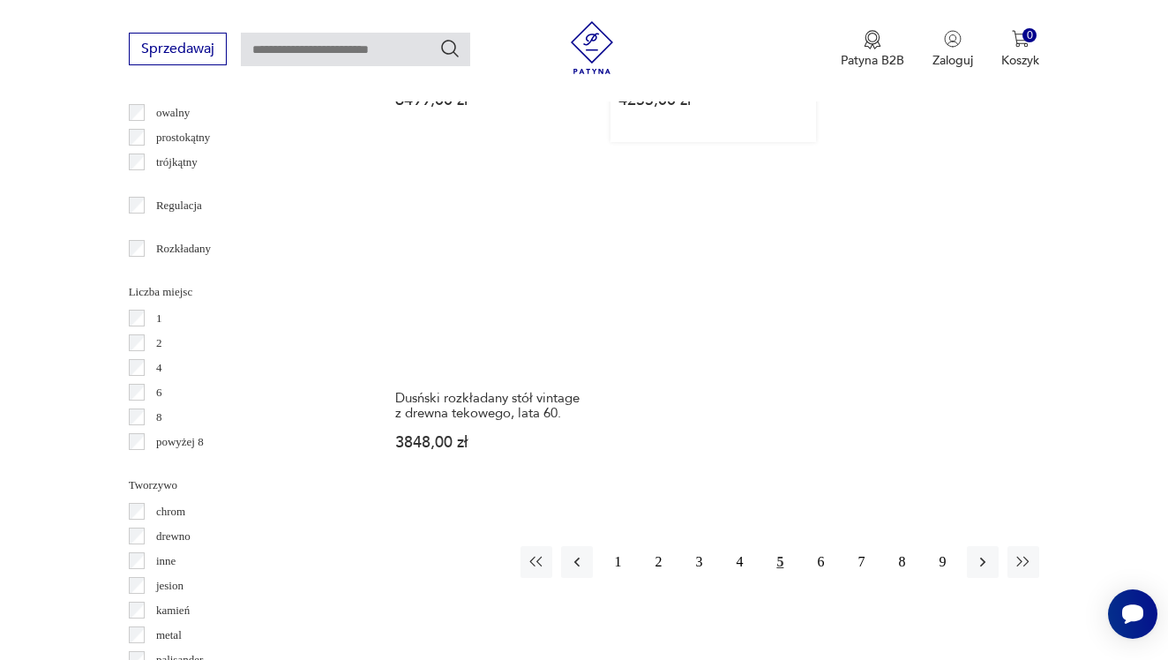
scroll to position [2428, 0]
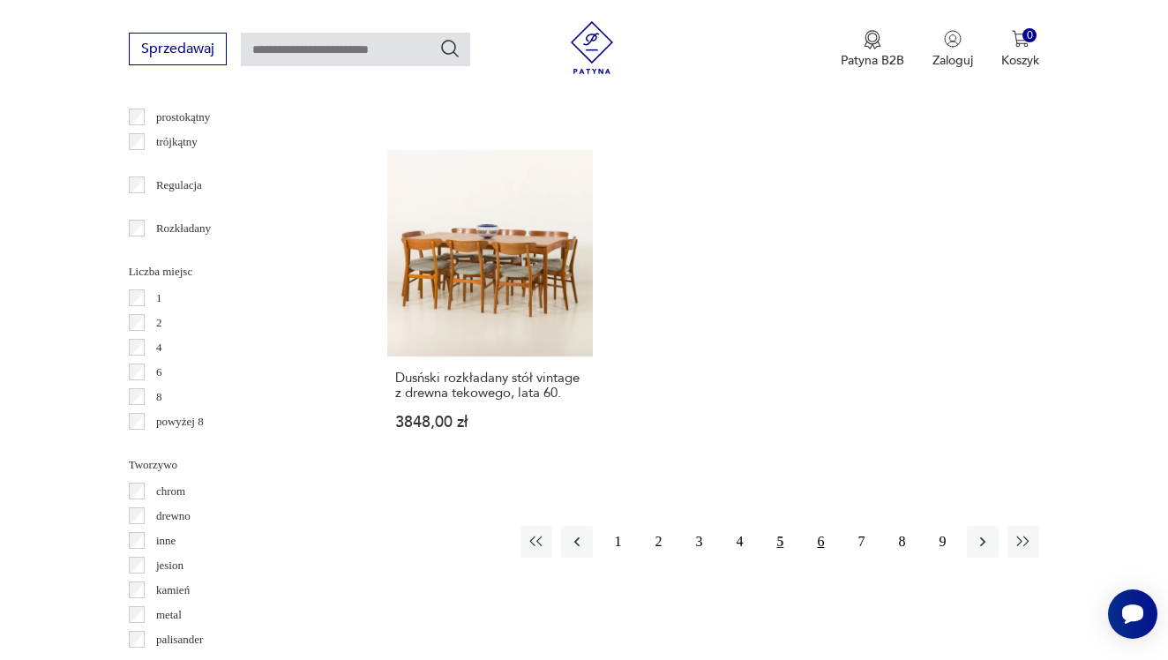
click at [823, 558] on button "6" at bounding box center [821, 542] width 32 height 32
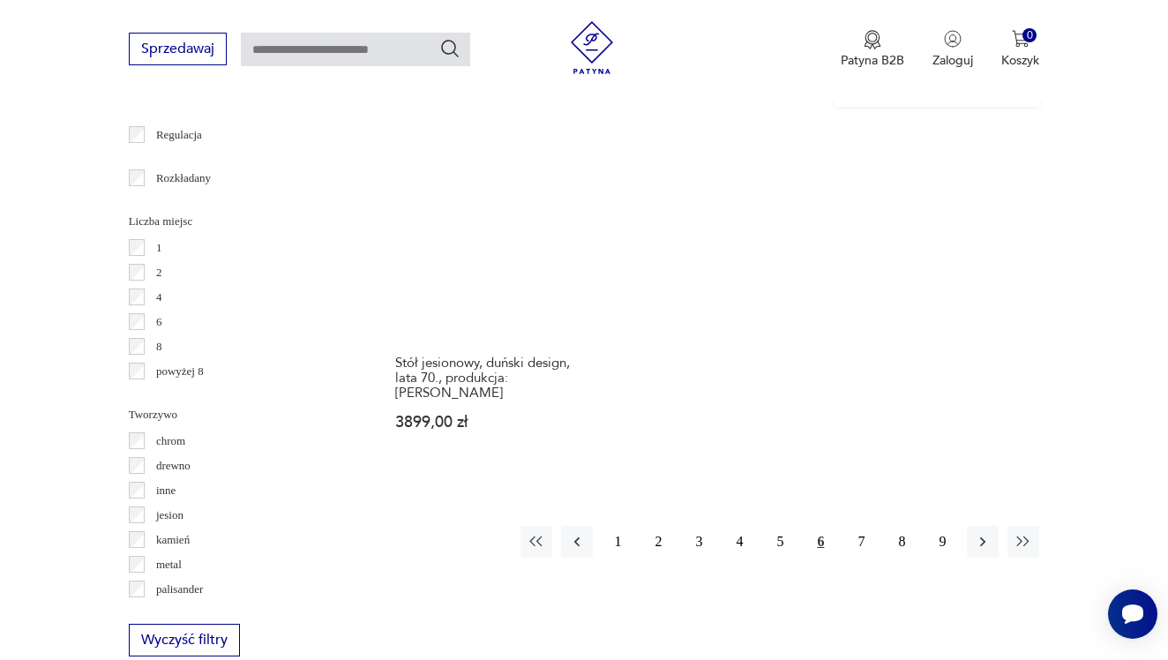
scroll to position [2492, 0]
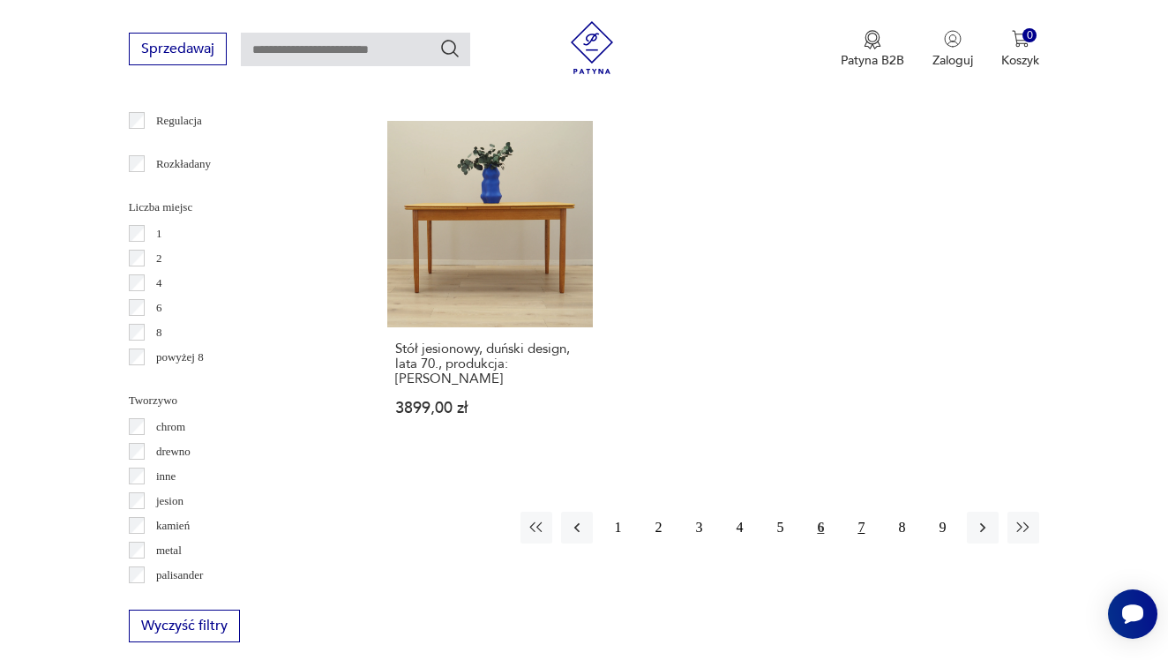
click at [864, 544] on button "7" at bounding box center [861, 528] width 32 height 32
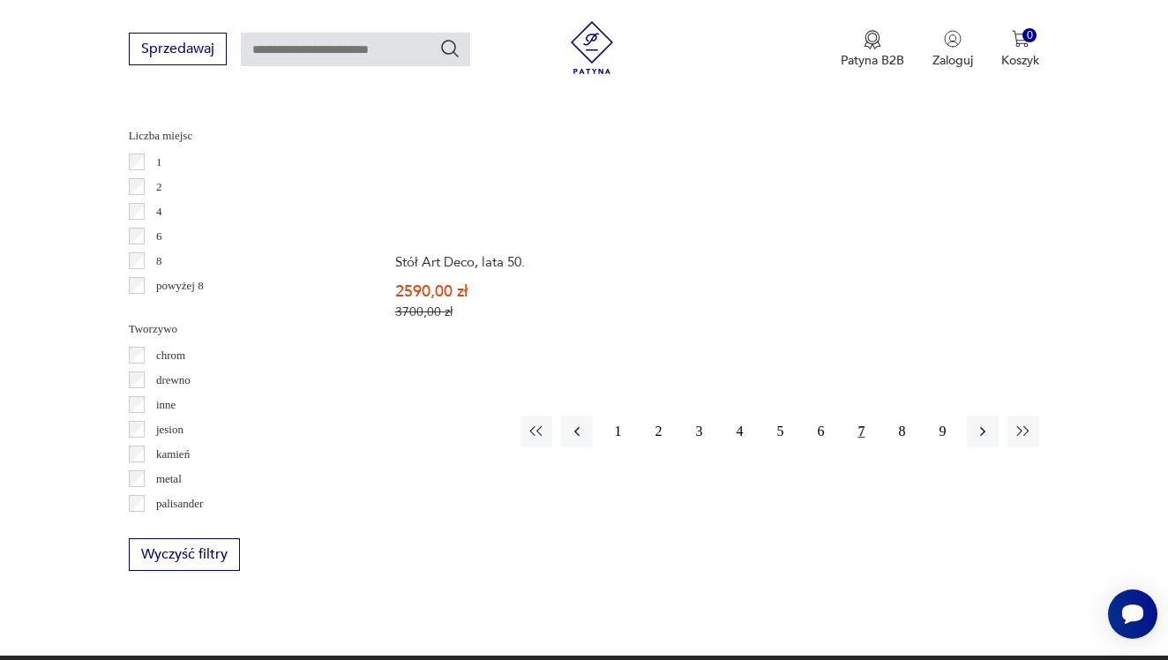
scroll to position [2568, 0]
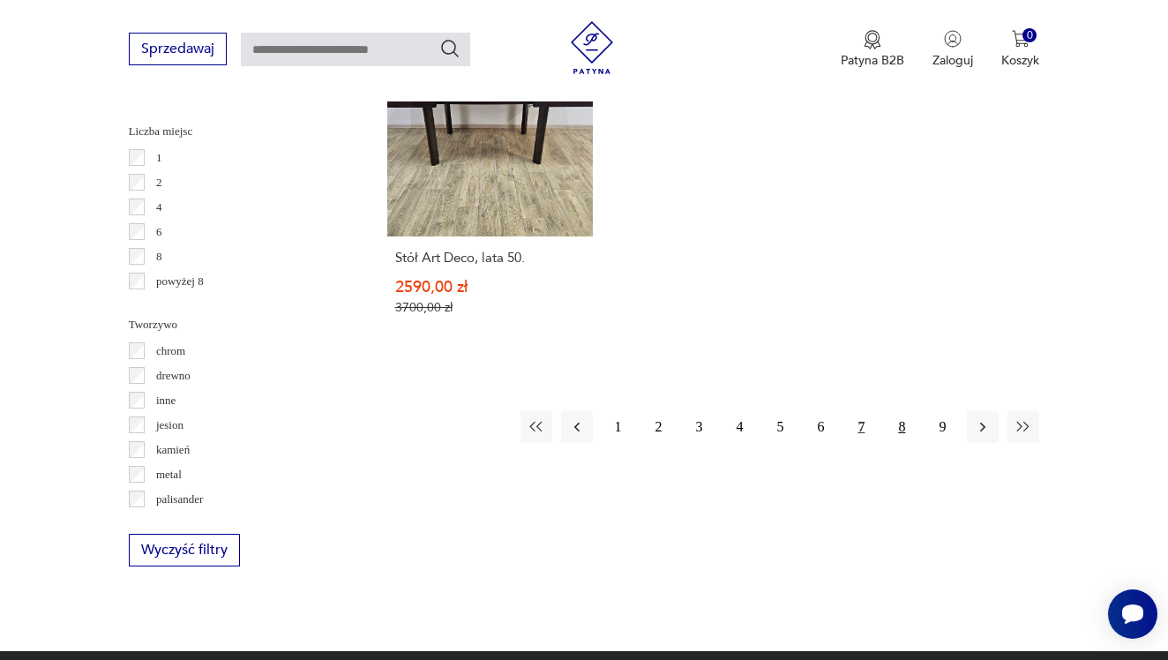
click at [908, 443] on button "8" at bounding box center [902, 427] width 32 height 32
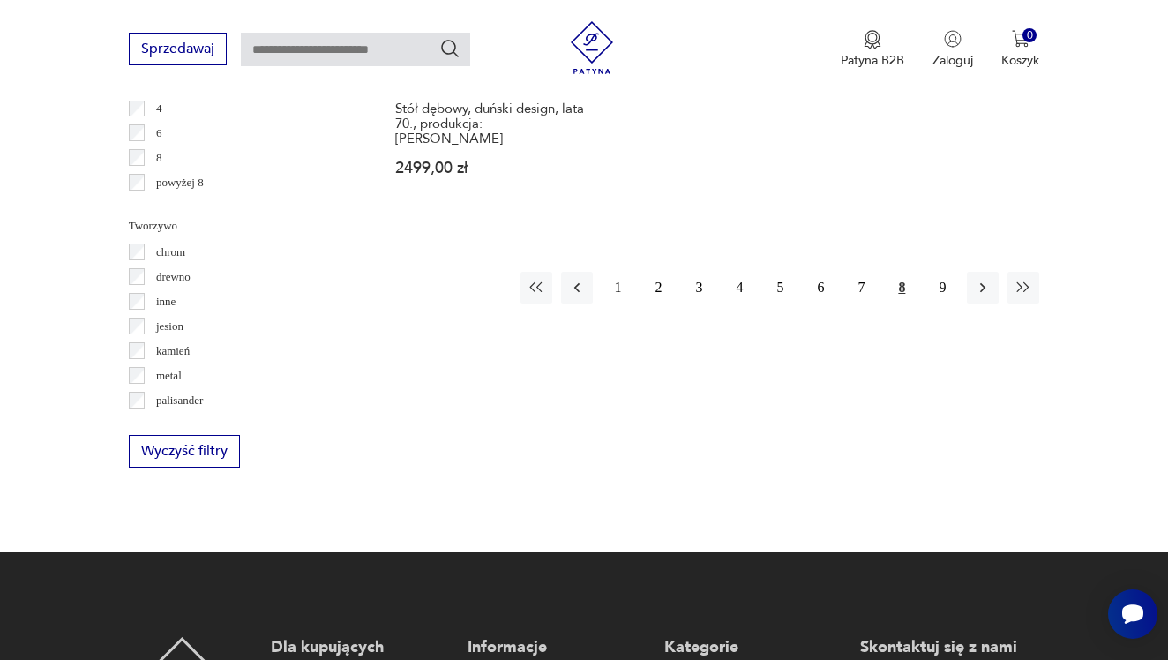
scroll to position [2668, 0]
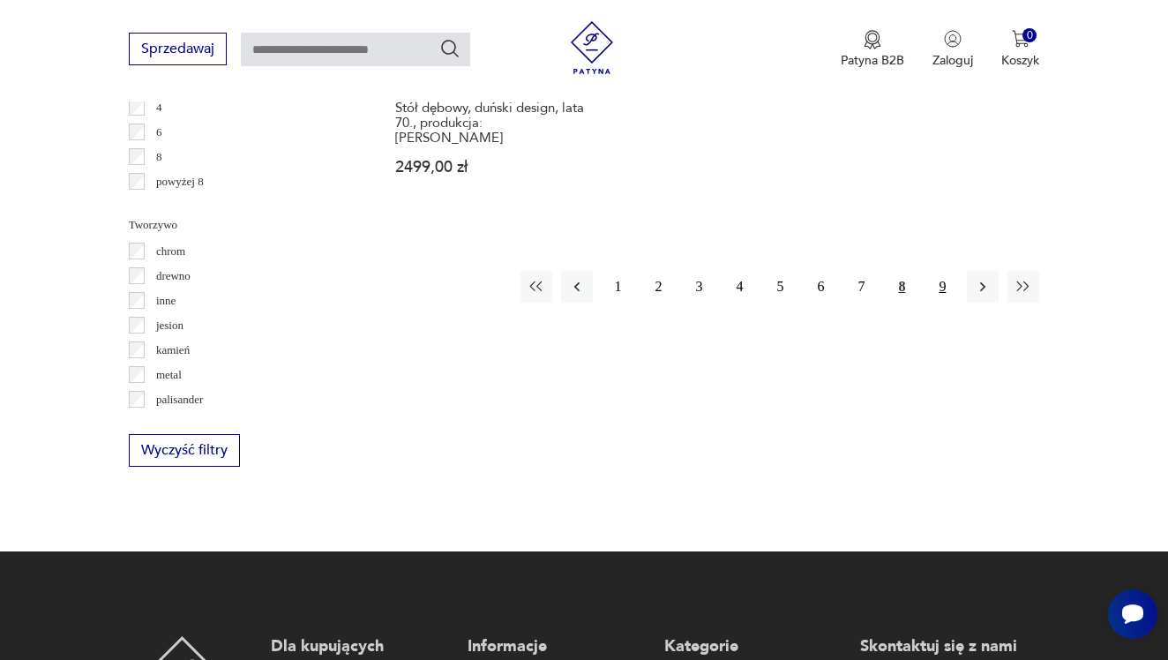
click at [943, 303] on button "9" at bounding box center [943, 287] width 32 height 32
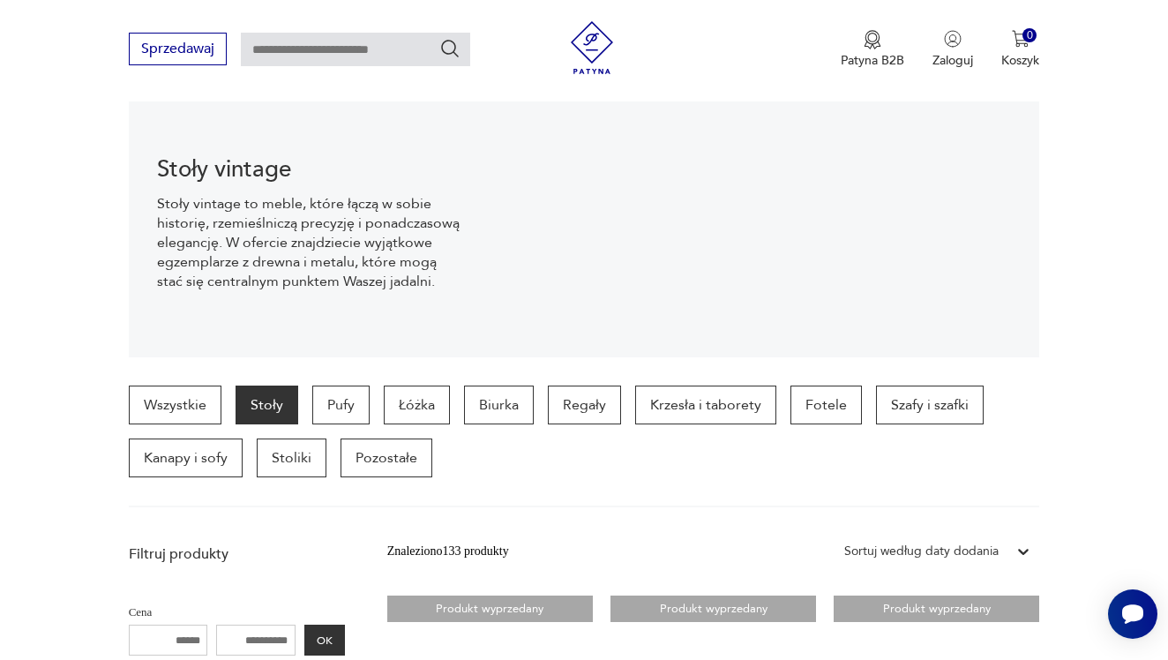
scroll to position [184, 0]
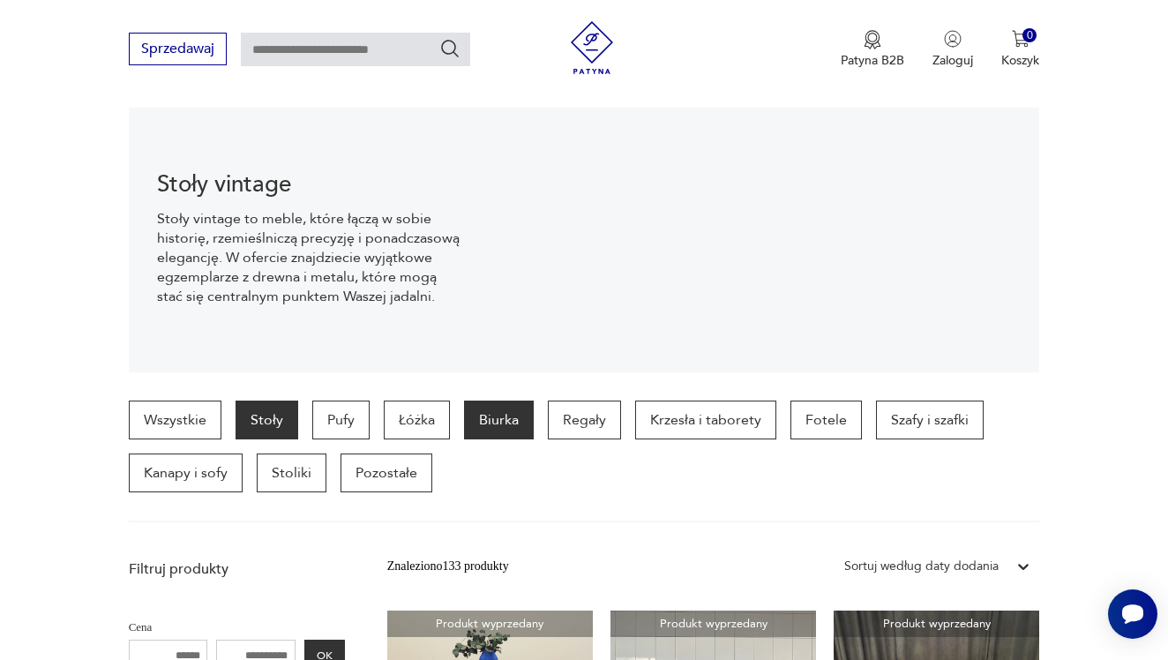
click at [516, 425] on p "Biurka" at bounding box center [499, 420] width 70 height 39
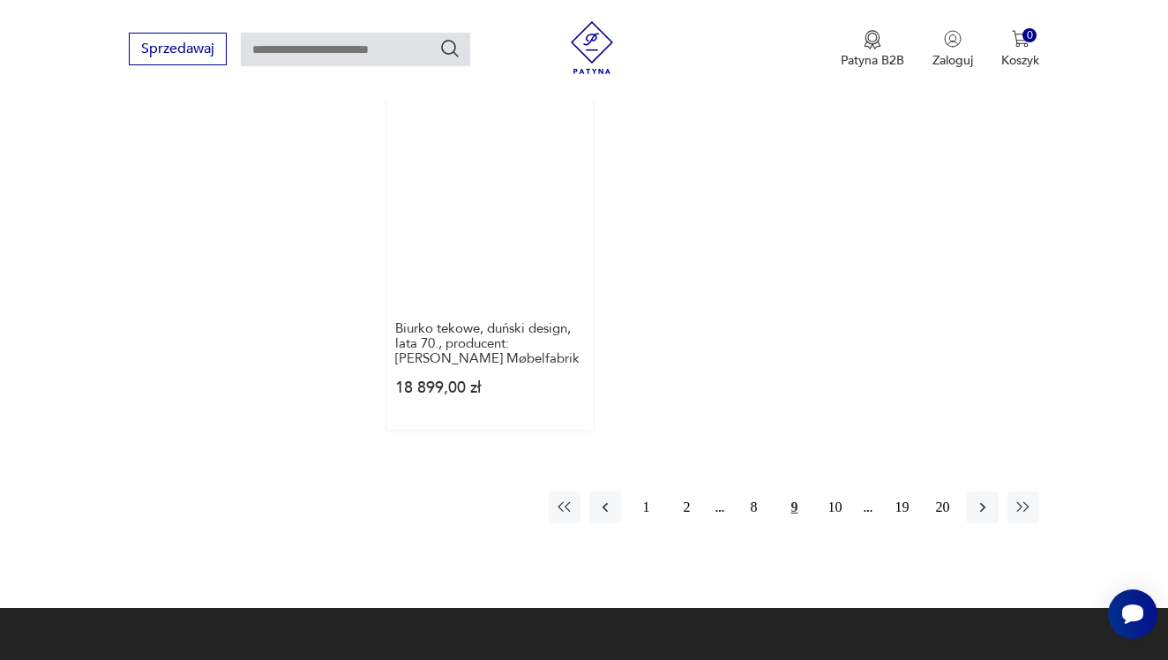
scroll to position [2575, 0]
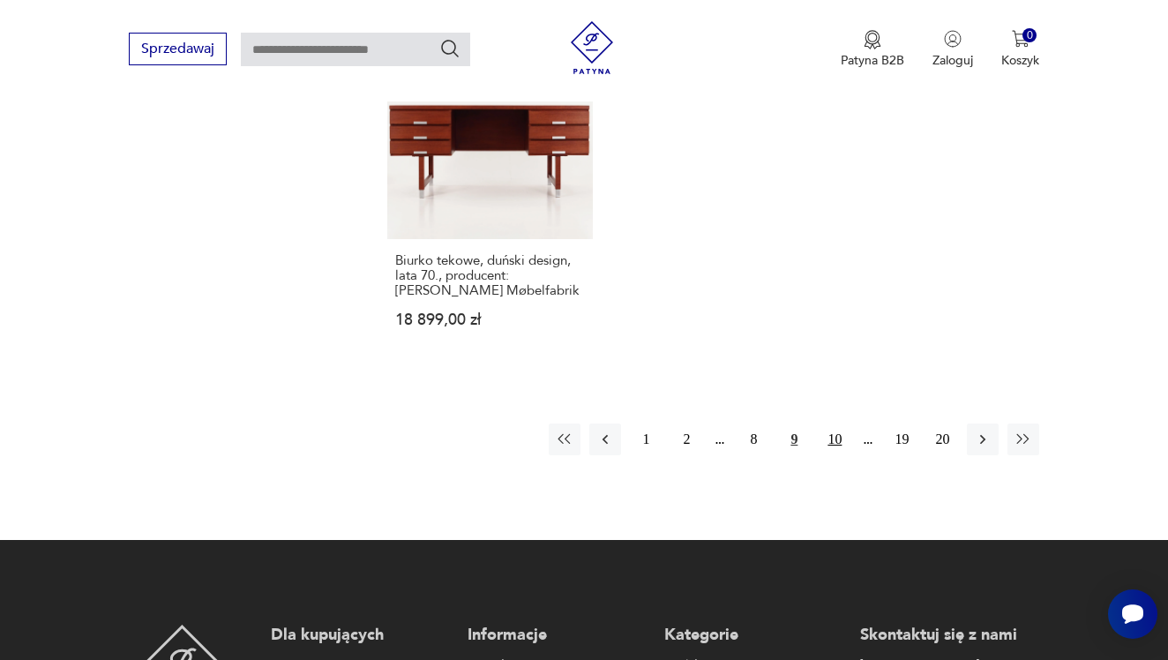
click at [835, 455] on button "10" at bounding box center [835, 440] width 32 height 32
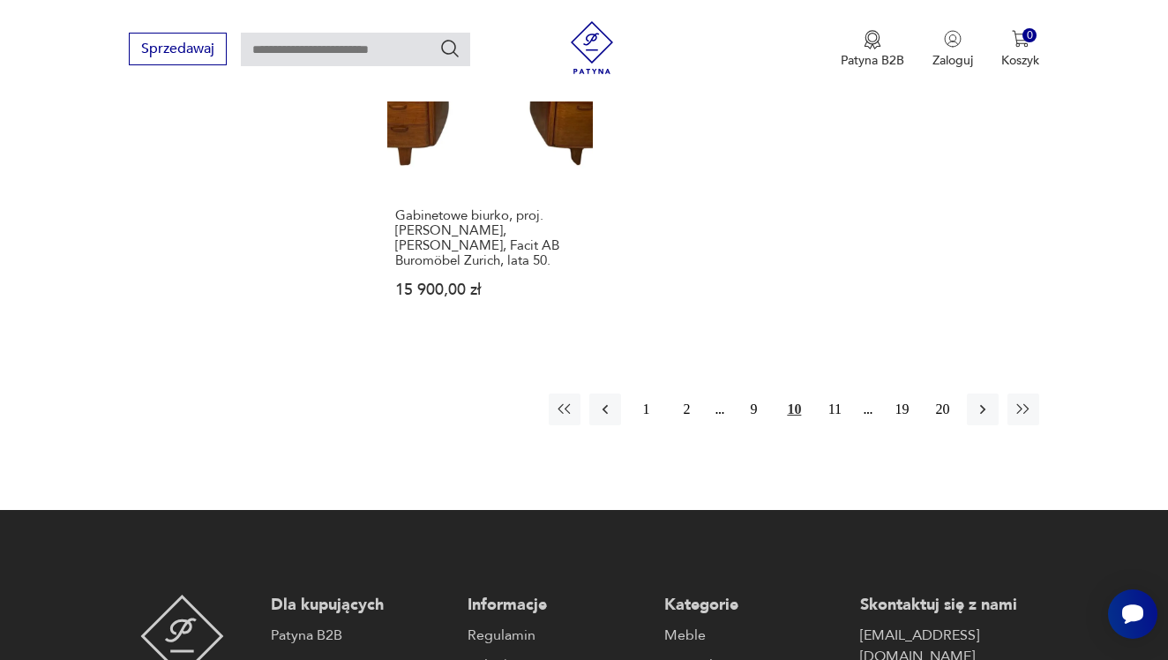
scroll to position [2602, 0]
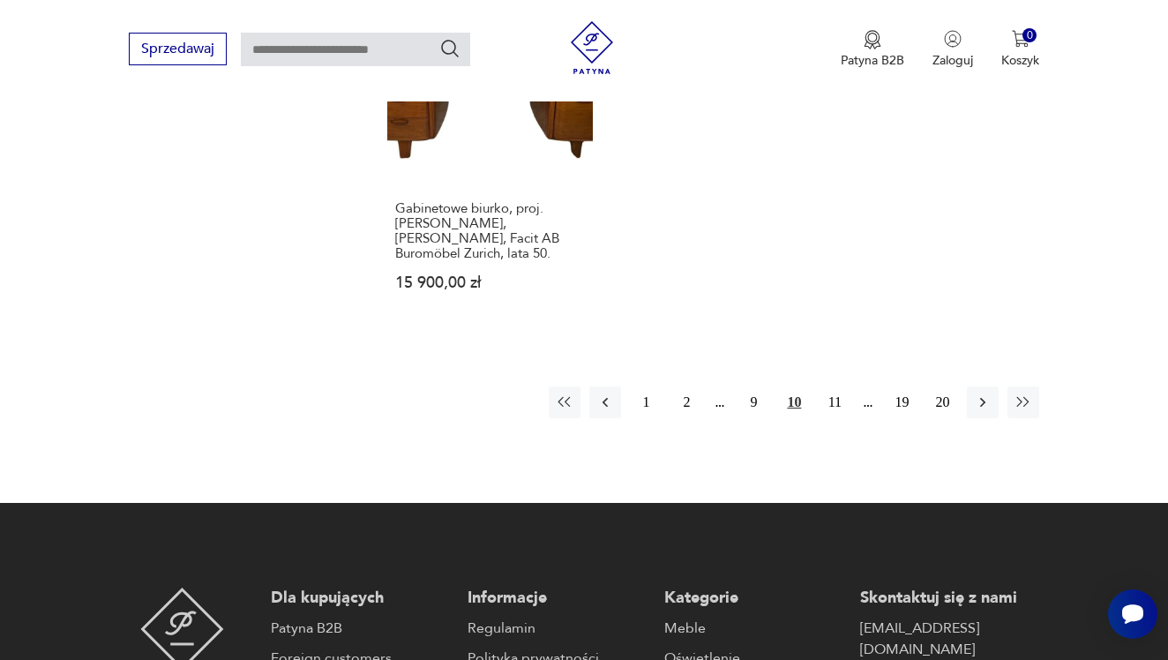
scroll to position [267, 0]
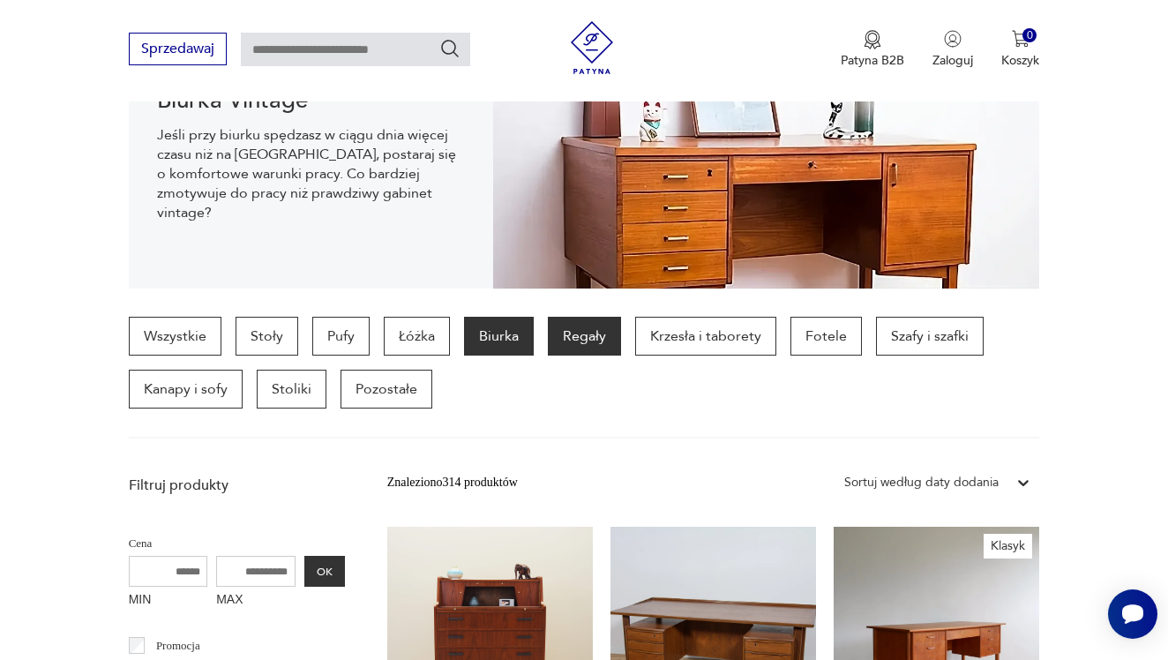
click at [573, 349] on p "Regały" at bounding box center [584, 336] width 73 height 39
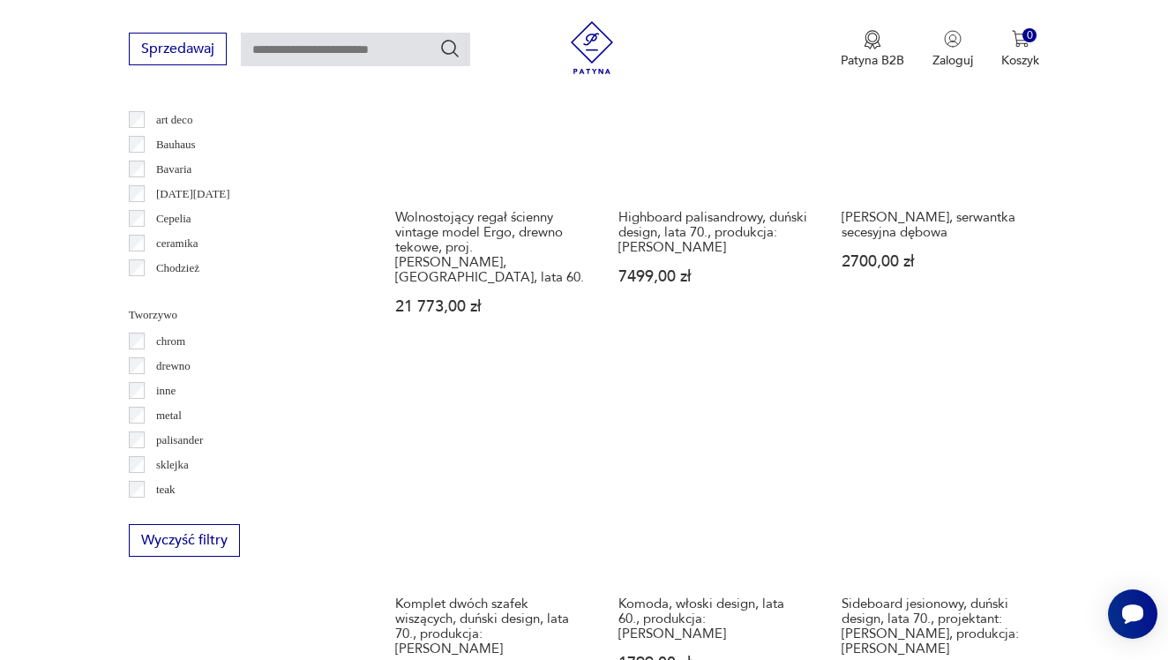
scroll to position [1917, 0]
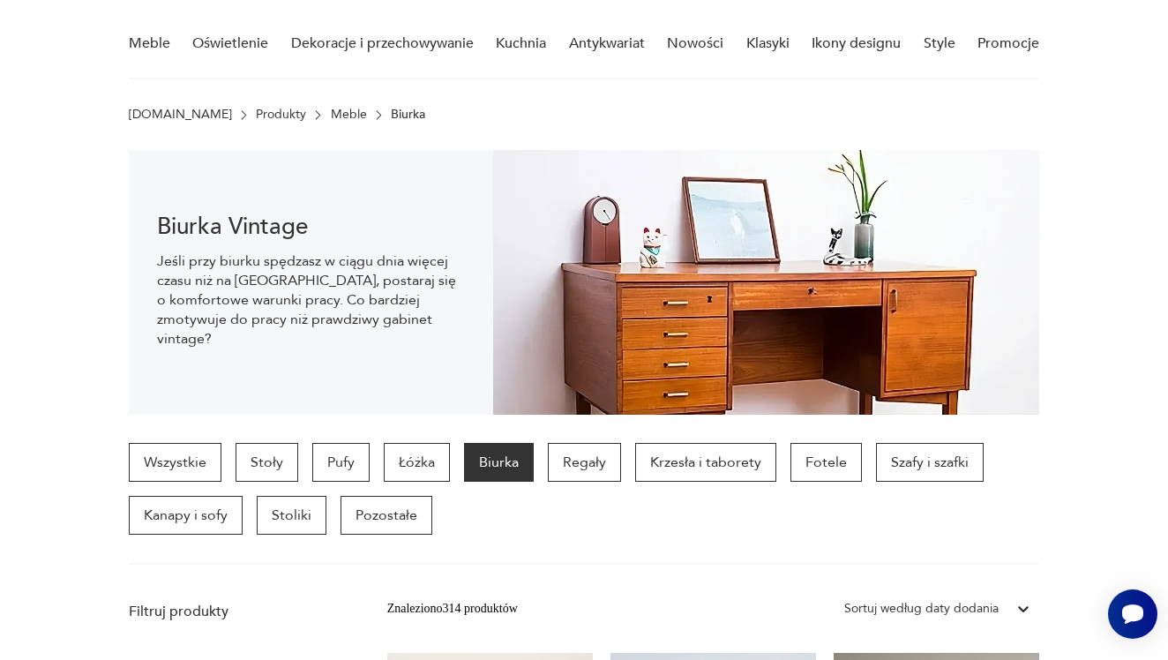
scroll to position [-4, 0]
